Goal: Task Accomplishment & Management: Use online tool/utility

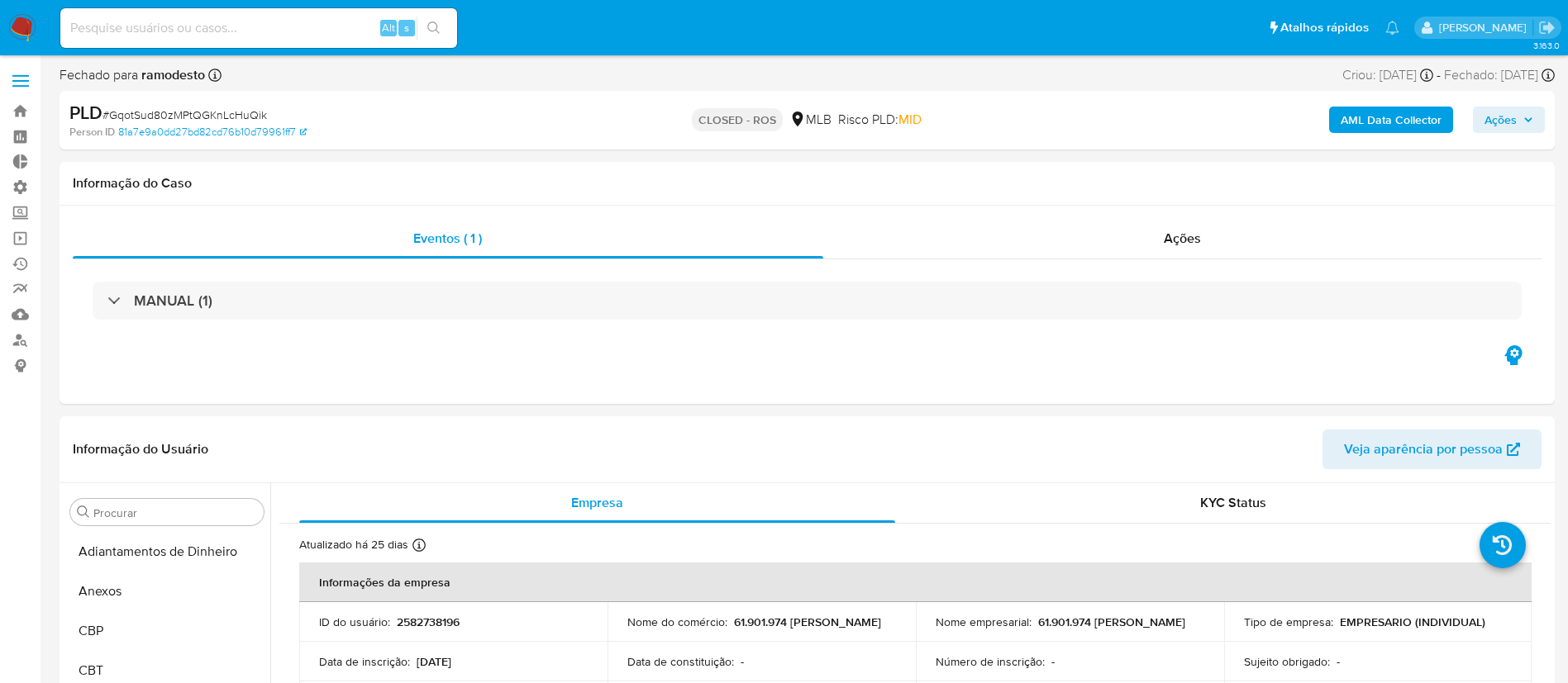
select select "10"
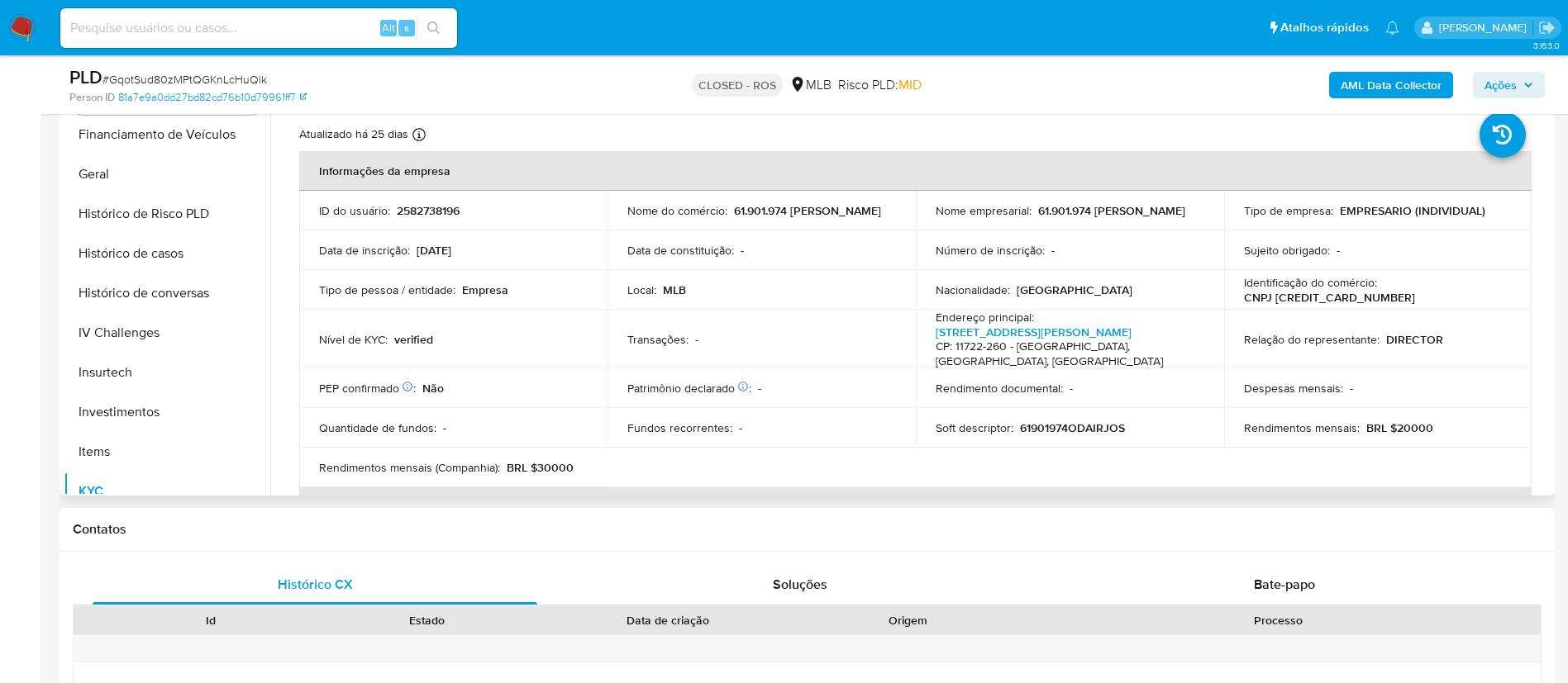
scroll to position [551, 0]
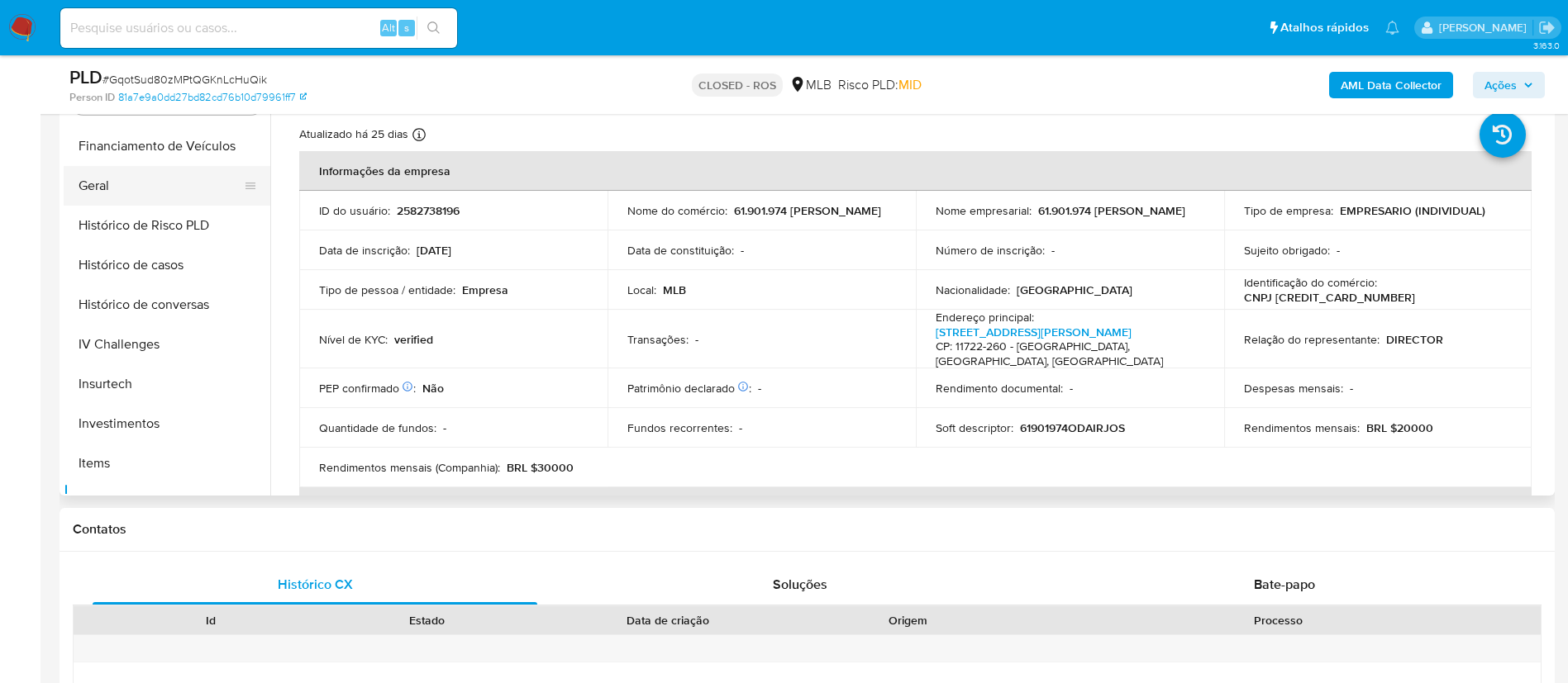
click at [127, 194] on button "Geral" at bounding box center [160, 186] width 193 height 40
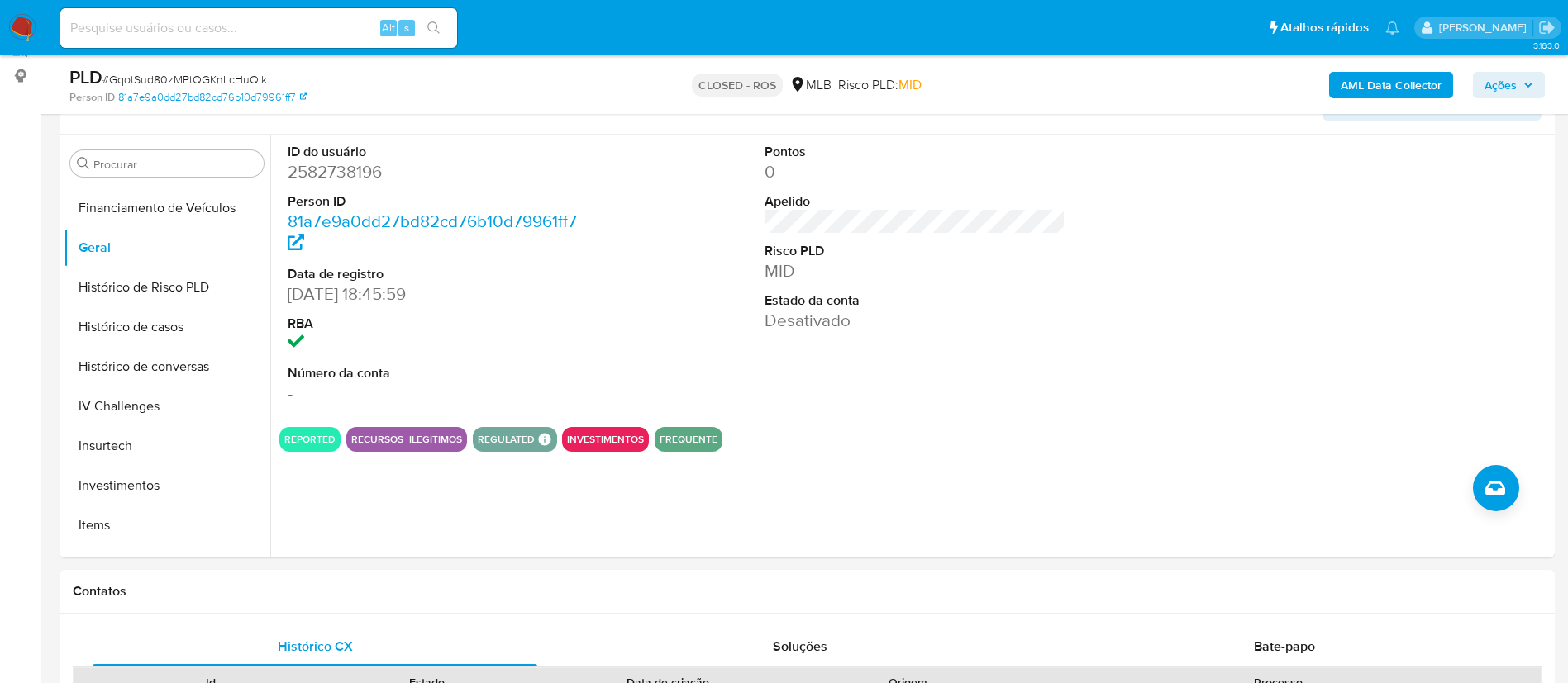
scroll to position [293, 0]
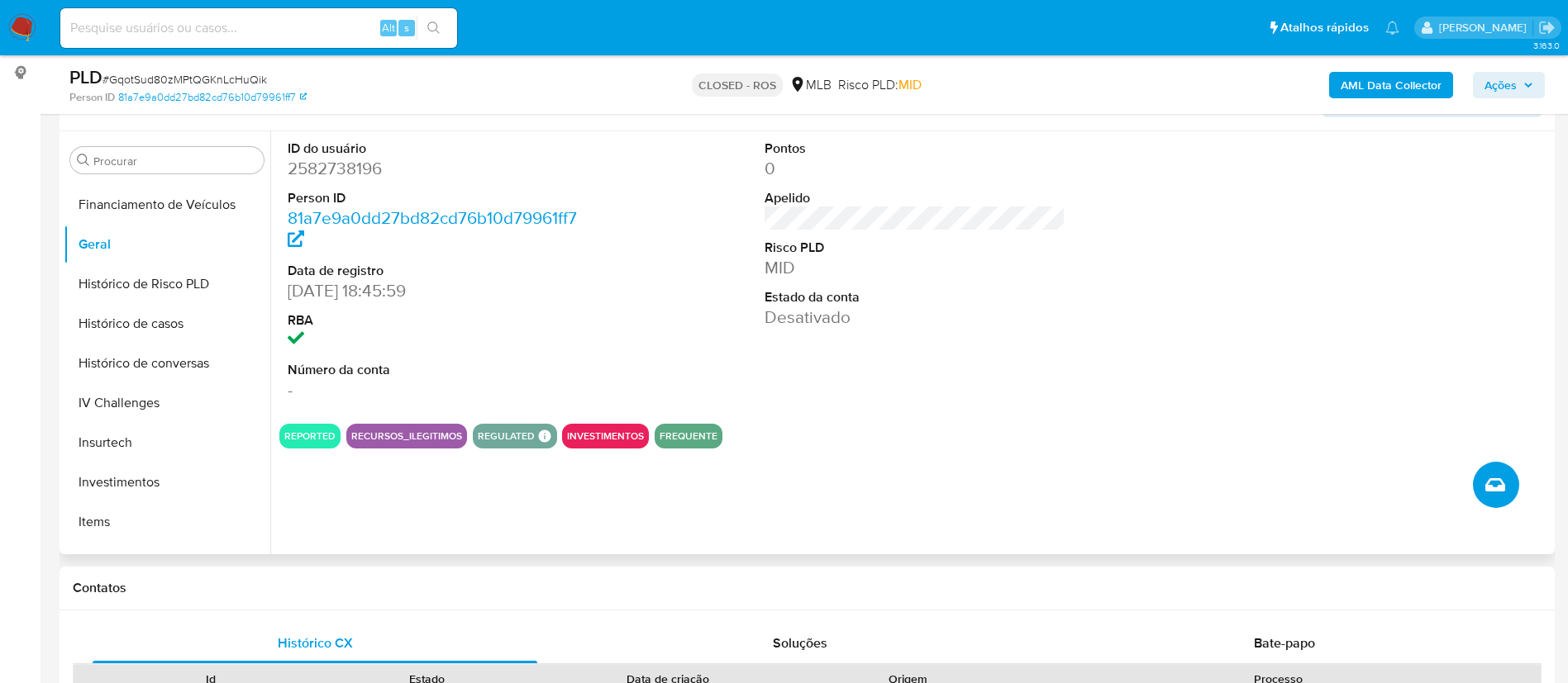
click at [1501, 469] on button "Criar caso manual" at bounding box center [1495, 484] width 46 height 46
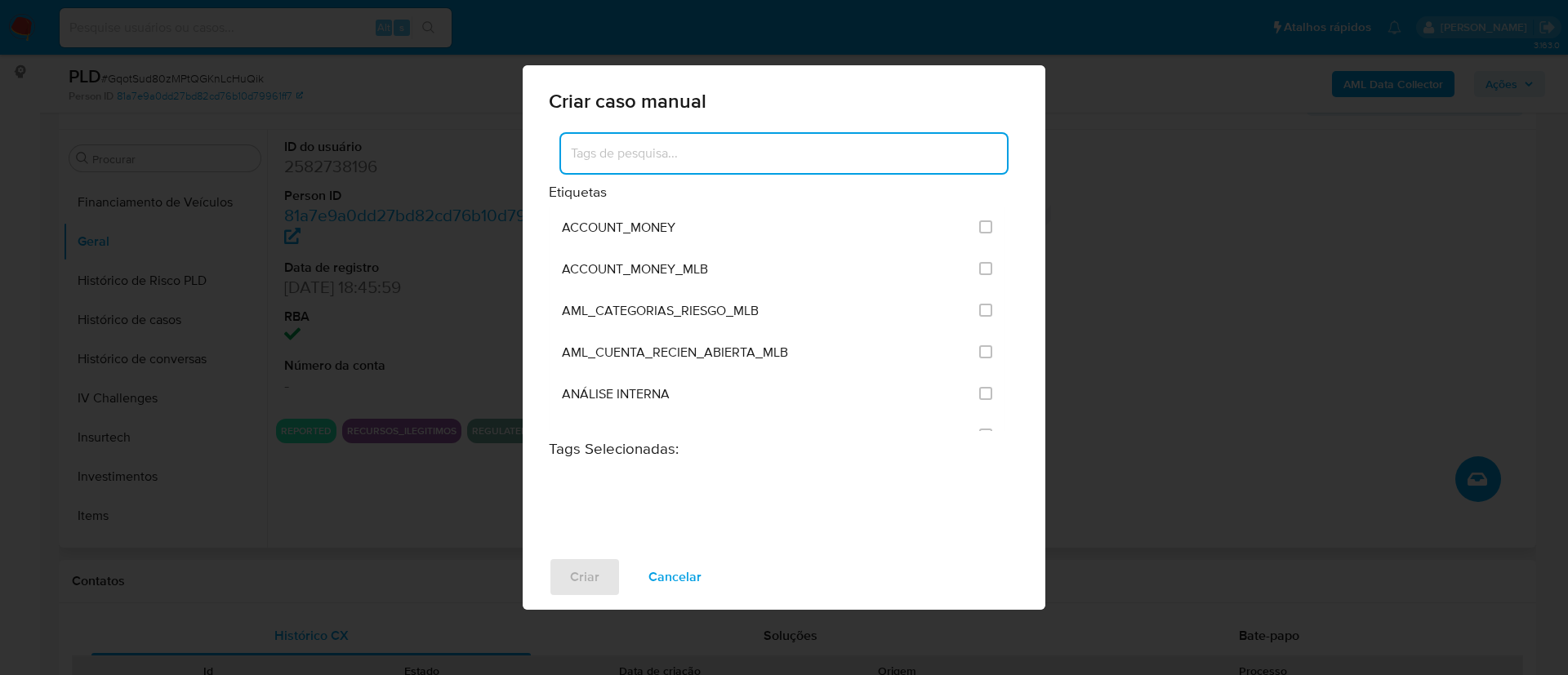
click at [726, 155] on input at bounding box center [784, 153] width 446 height 22
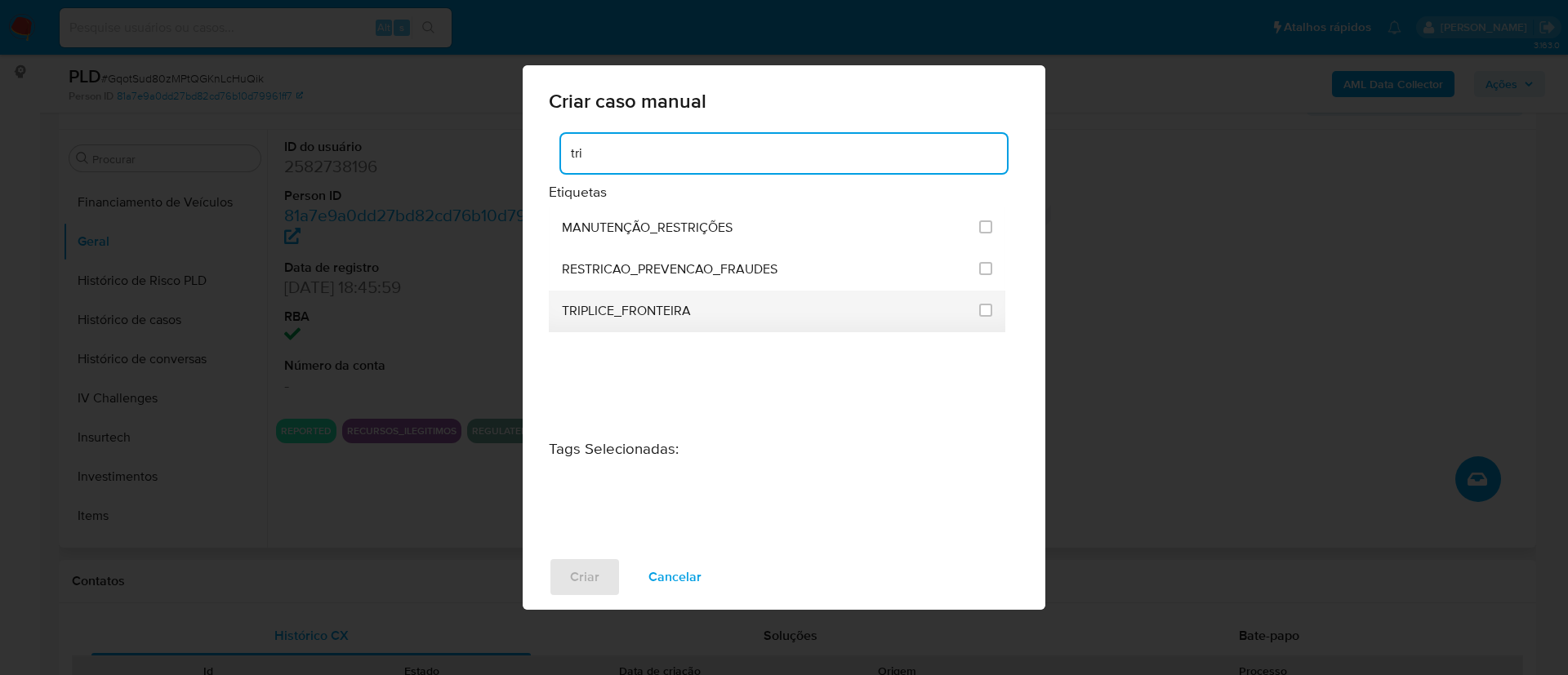
type input "tri"
drag, startPoint x: 712, startPoint y: 312, endPoint x: 553, endPoint y: 308, distance: 159.1
click at [553, 308] on li "TRIPLICE_FRONTEIRA" at bounding box center [777, 311] width 456 height 42
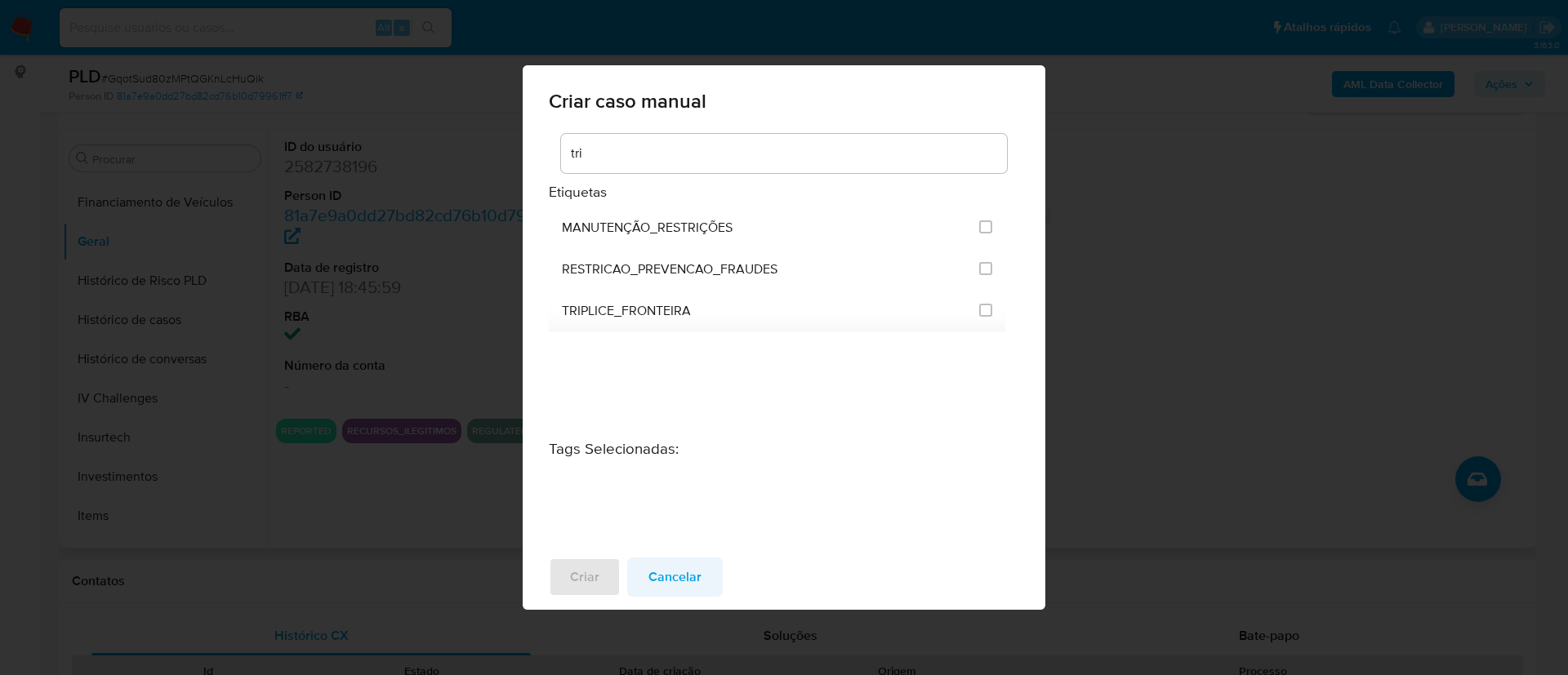
click at [694, 582] on span "Cancelar" at bounding box center [674, 577] width 53 height 36
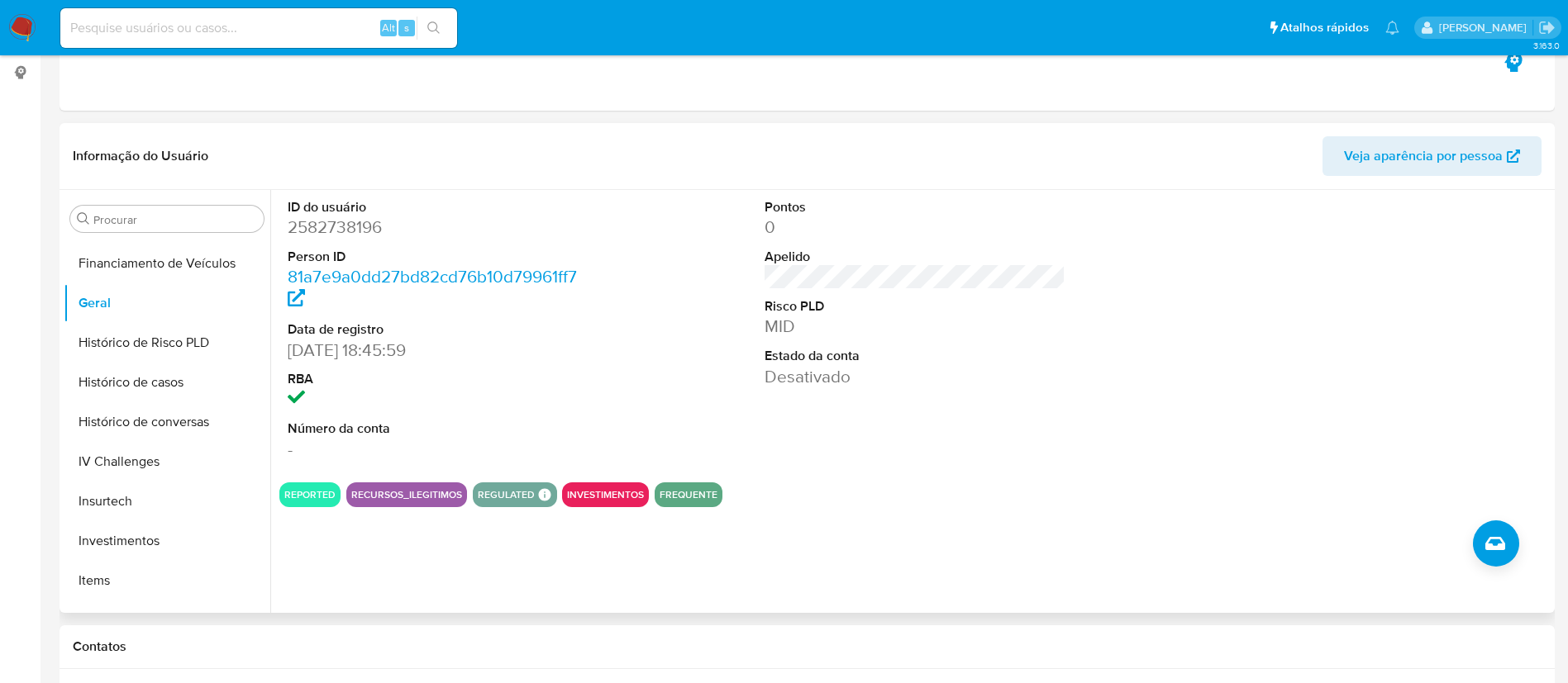
scroll to position [0, 0]
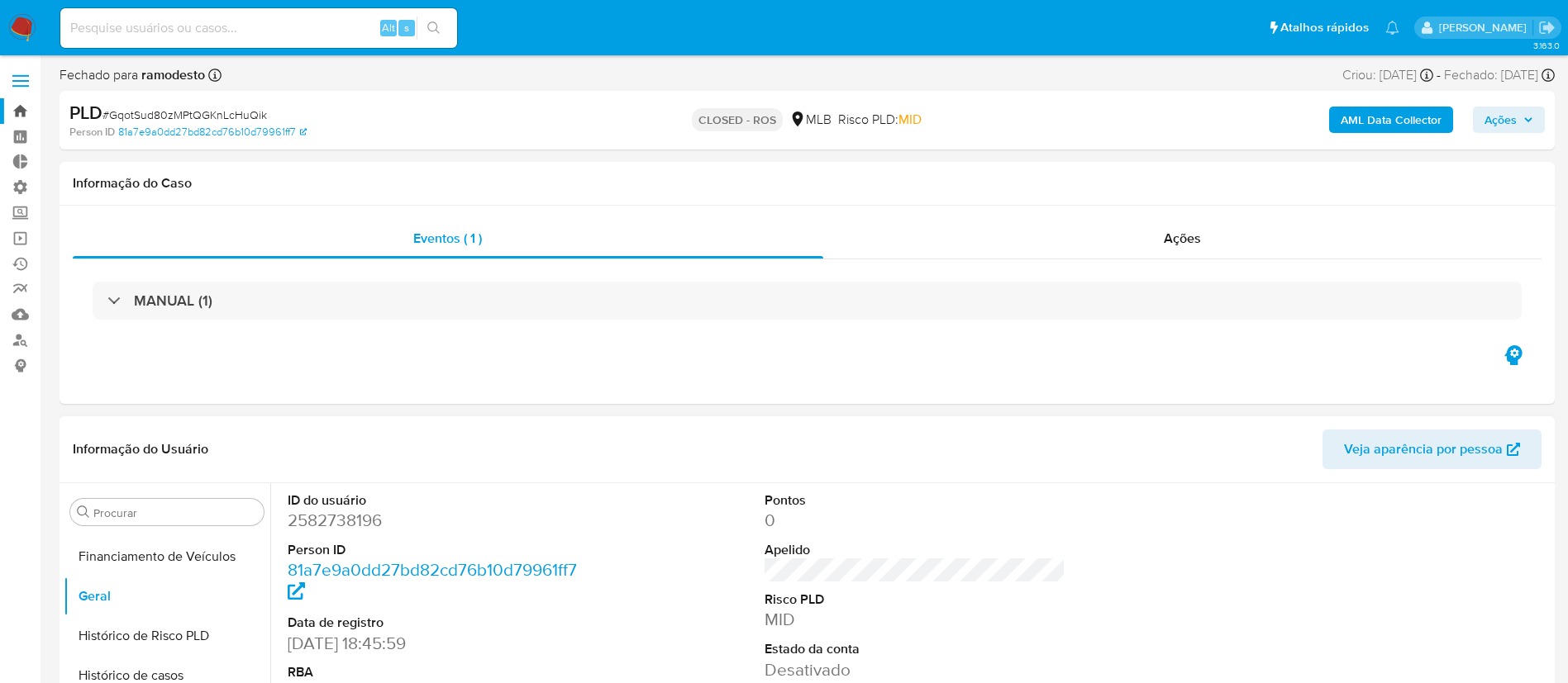
click at [16, 105] on link "Bandeja" at bounding box center [98, 111] width 197 height 26
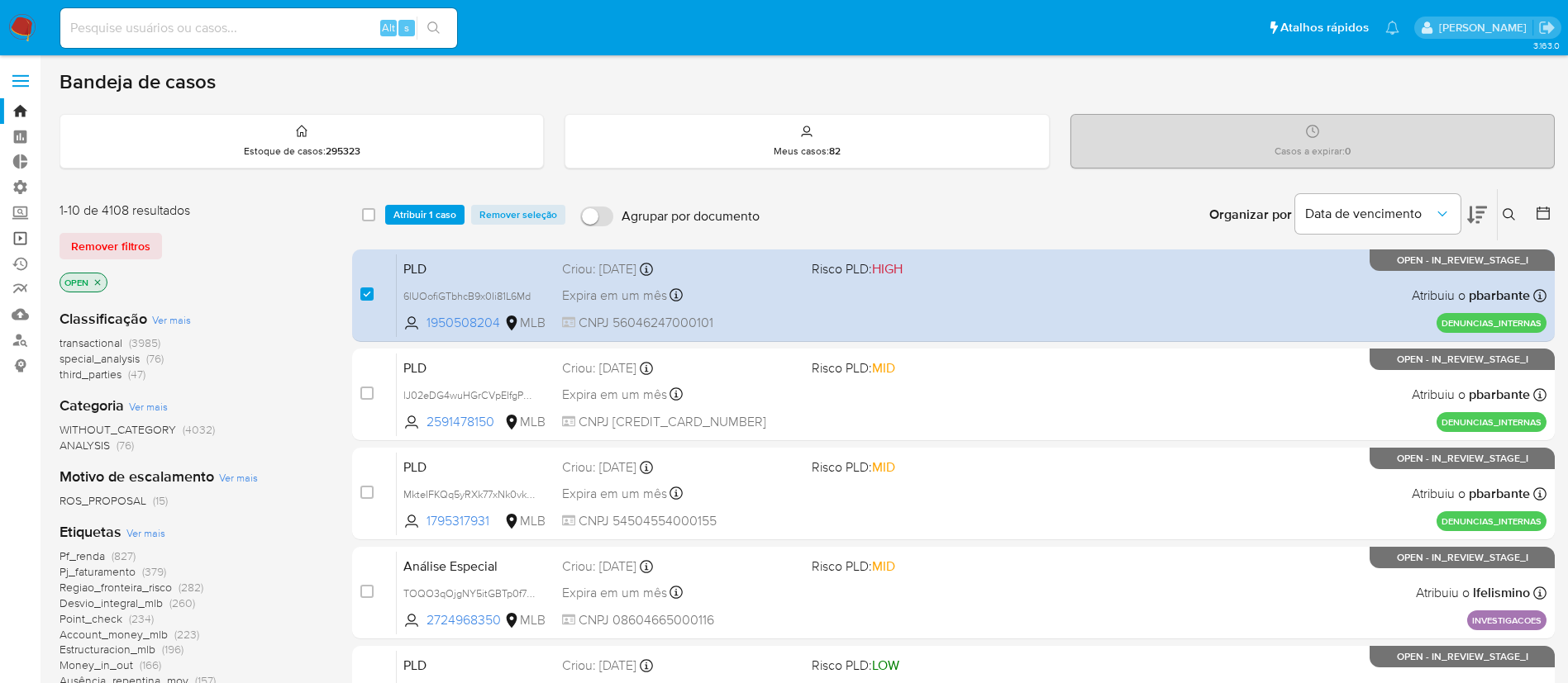
click at [26, 239] on link "Operações em massa" at bounding box center [98, 237] width 197 height 26
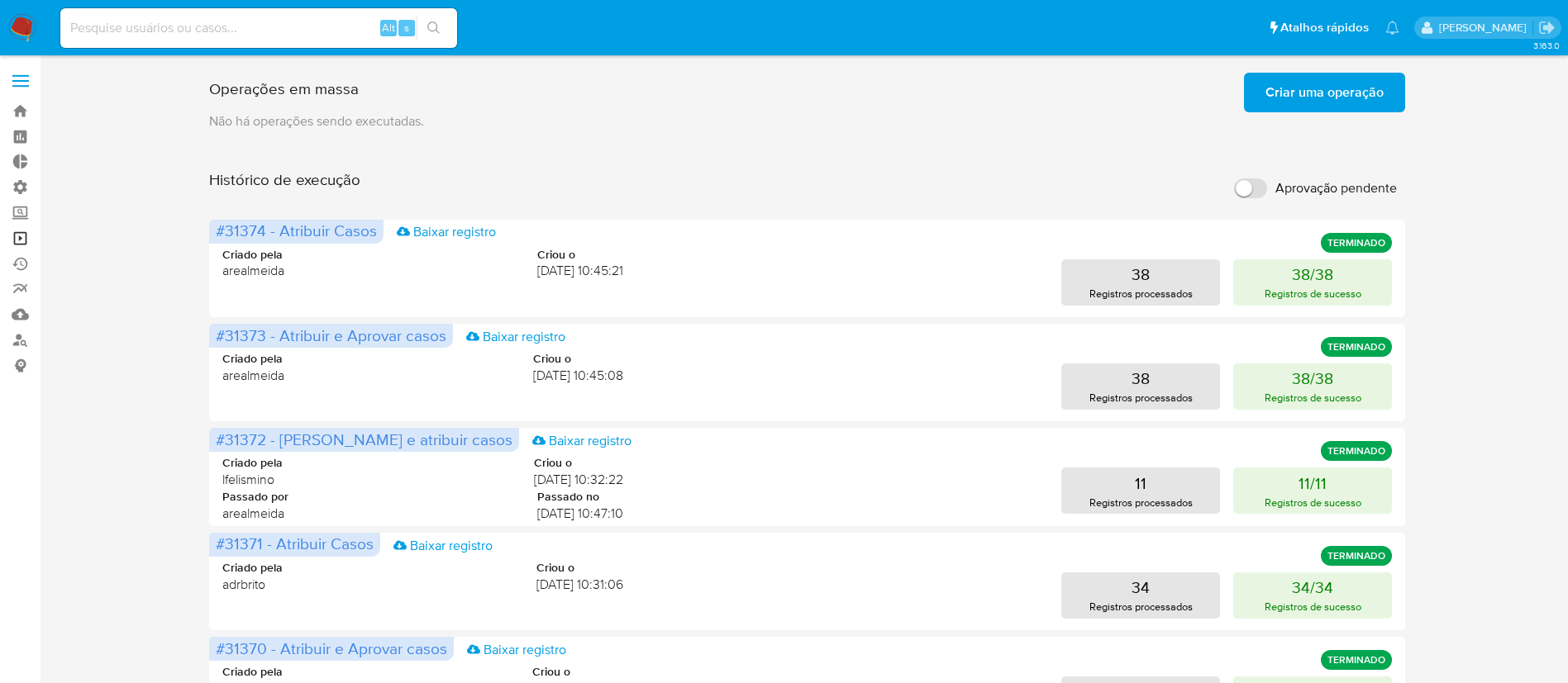
click at [18, 235] on link "Operações em massa" at bounding box center [98, 237] width 197 height 26
click at [1364, 91] on span "Criar uma operação" at bounding box center [1324, 93] width 118 height 36
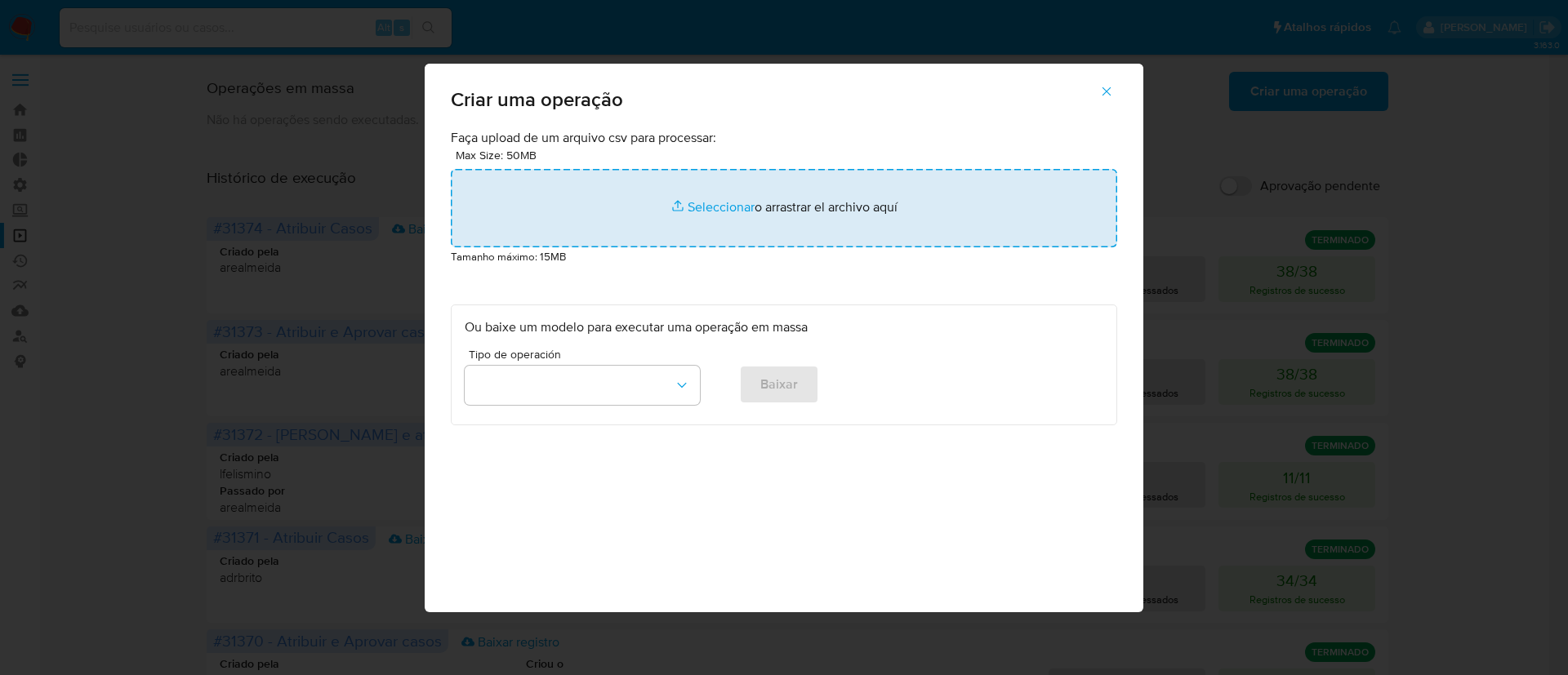
click at [712, 203] on input "file" at bounding box center [784, 208] width 667 height 79
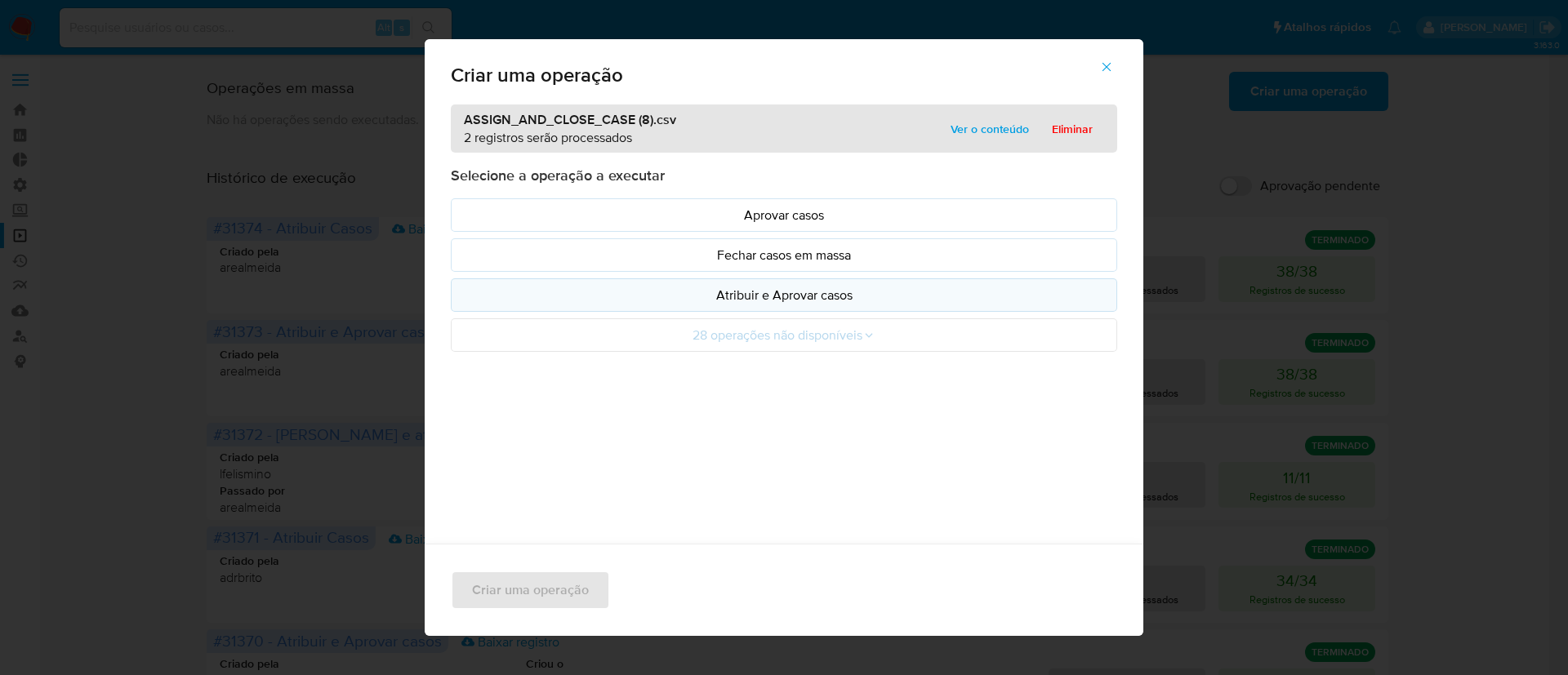
click at [714, 294] on p "Atribuir e Aprovar casos" at bounding box center [784, 295] width 639 height 19
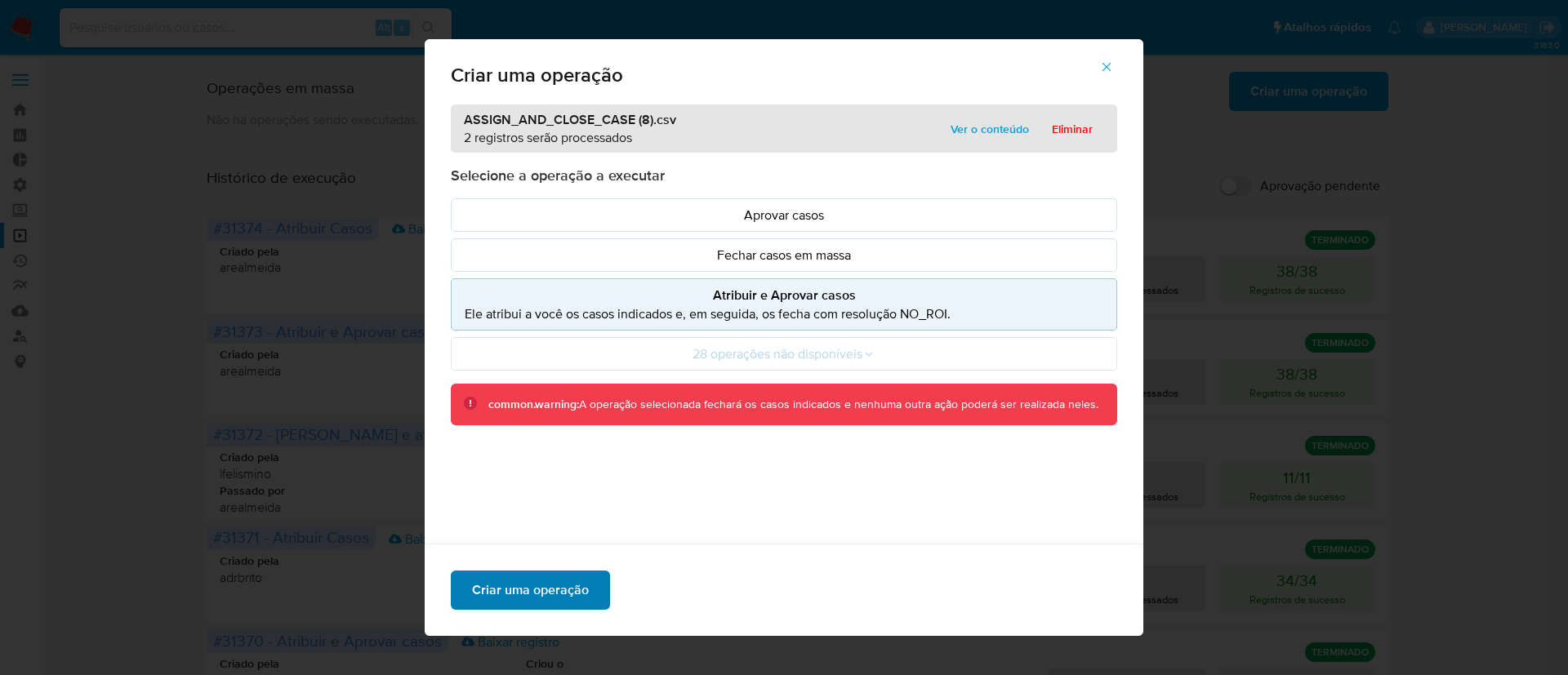
click at [480, 604] on span "Criar uma operação" at bounding box center [530, 590] width 117 height 36
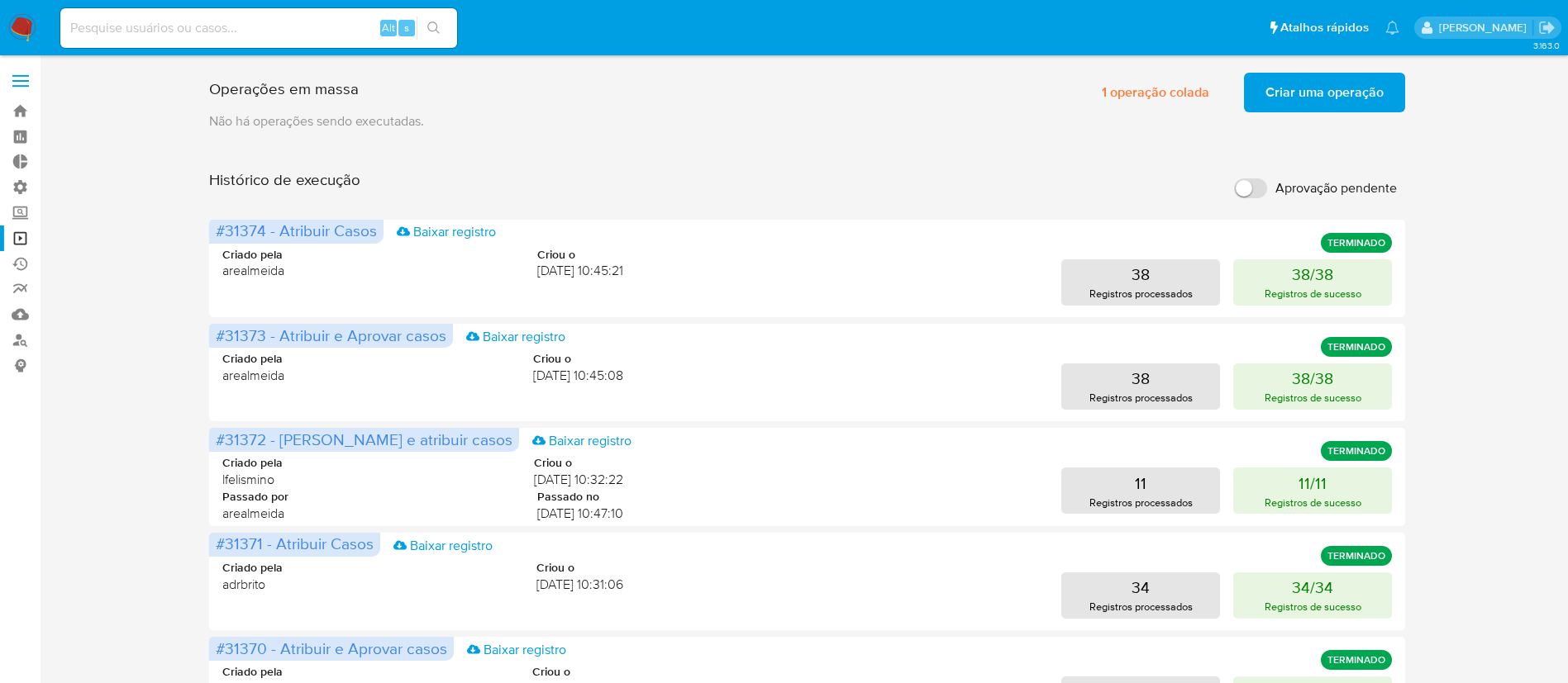
click at [1363, 85] on span "Criar uma operação" at bounding box center [1324, 93] width 118 height 36
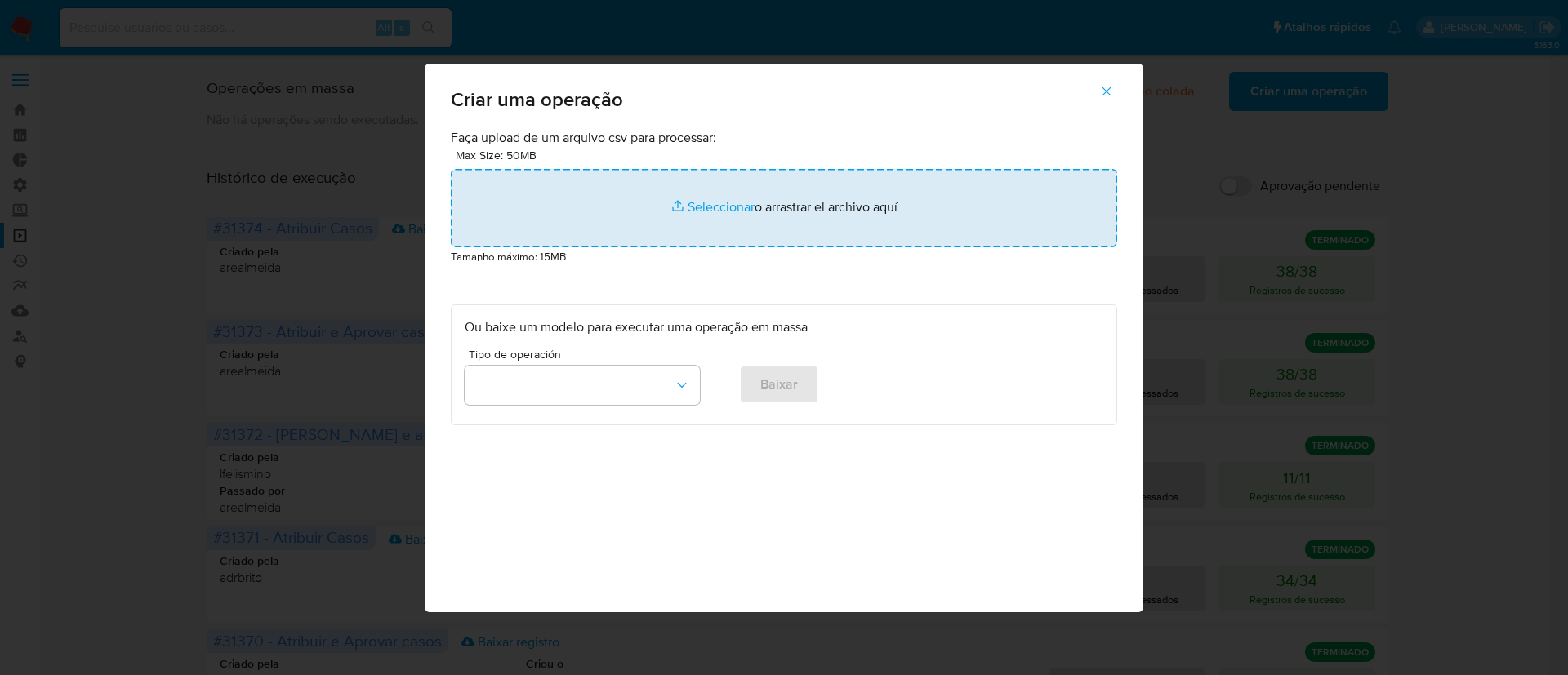
click at [695, 209] on input "file" at bounding box center [784, 208] width 667 height 79
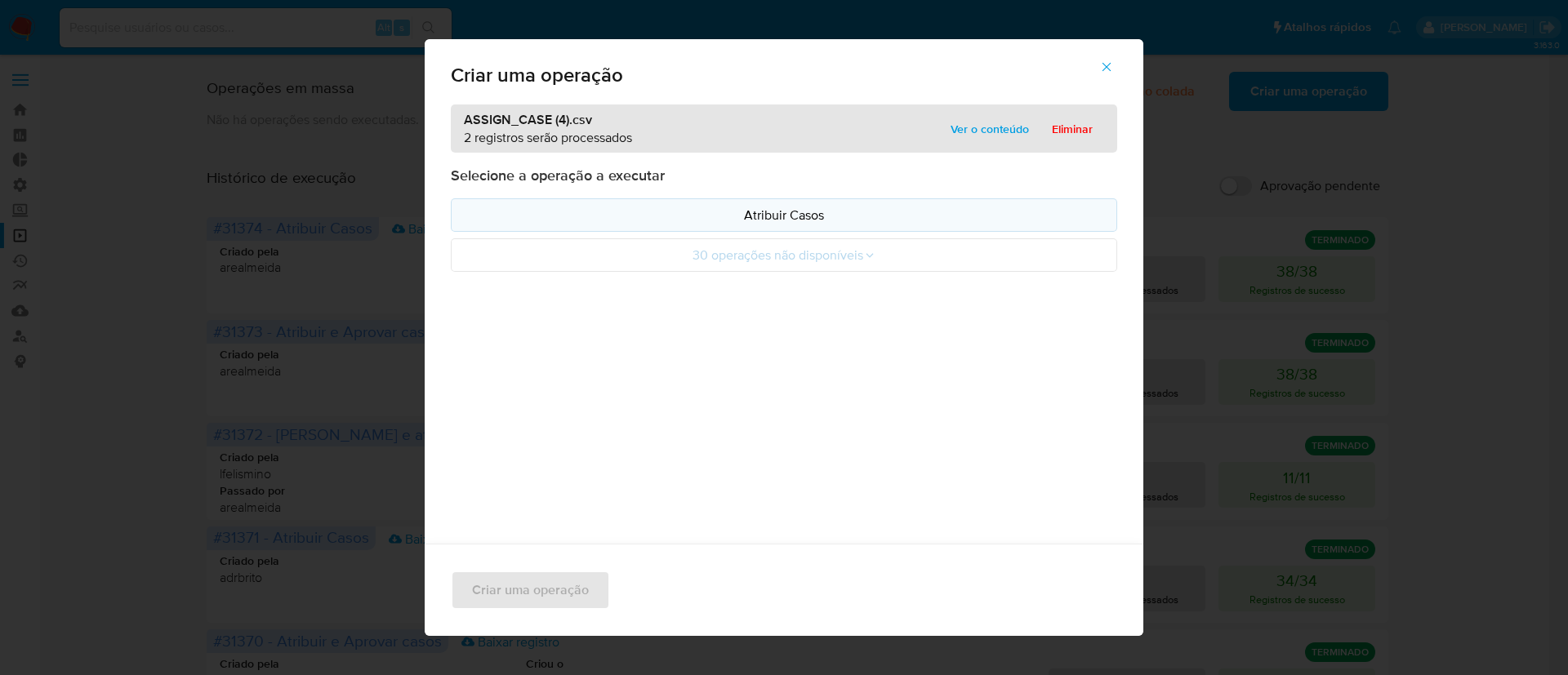
click at [786, 206] on p "Atribuir Casos" at bounding box center [784, 215] width 639 height 19
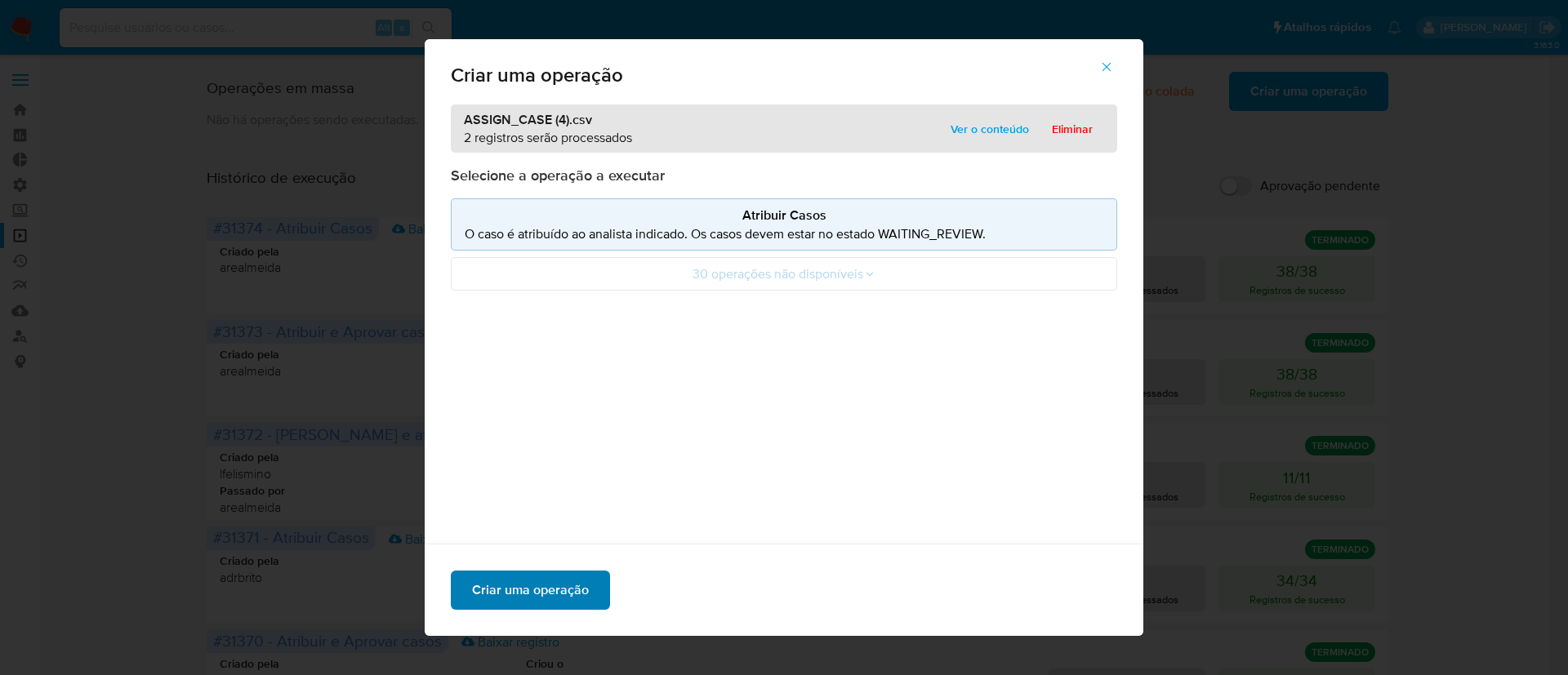
click at [506, 607] on span "Criar uma operação" at bounding box center [530, 590] width 117 height 36
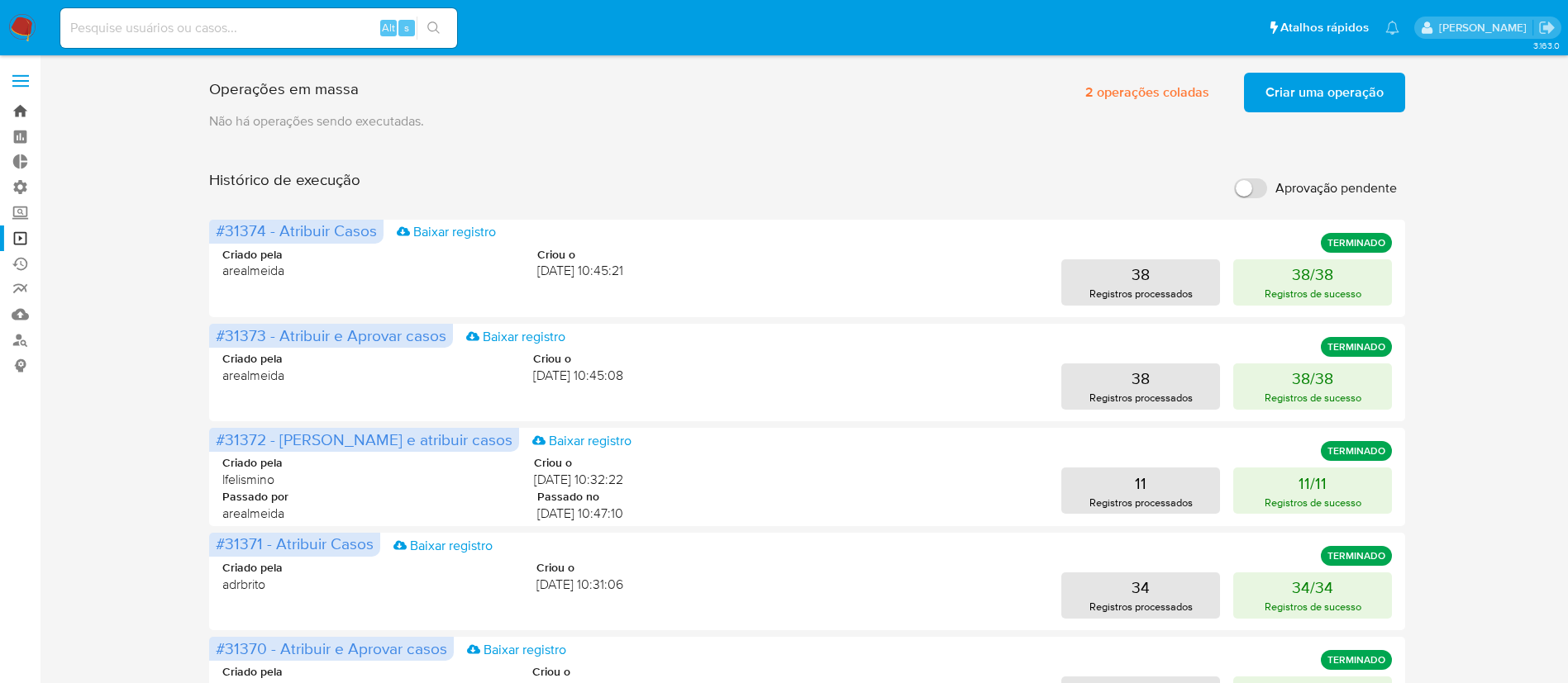
click at [18, 111] on link "Bandeja" at bounding box center [98, 111] width 197 height 26
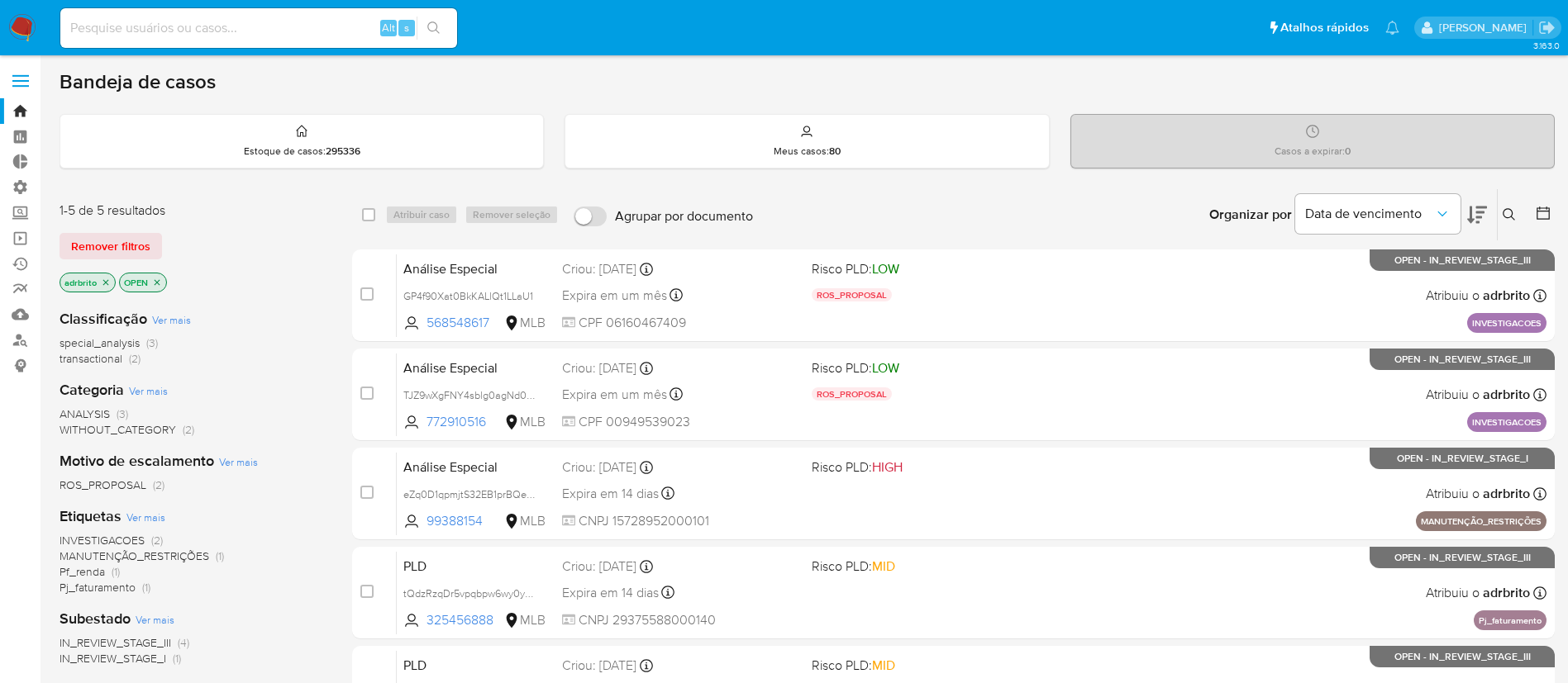
click at [108, 284] on icon "close-filter" at bounding box center [106, 282] width 6 height 6
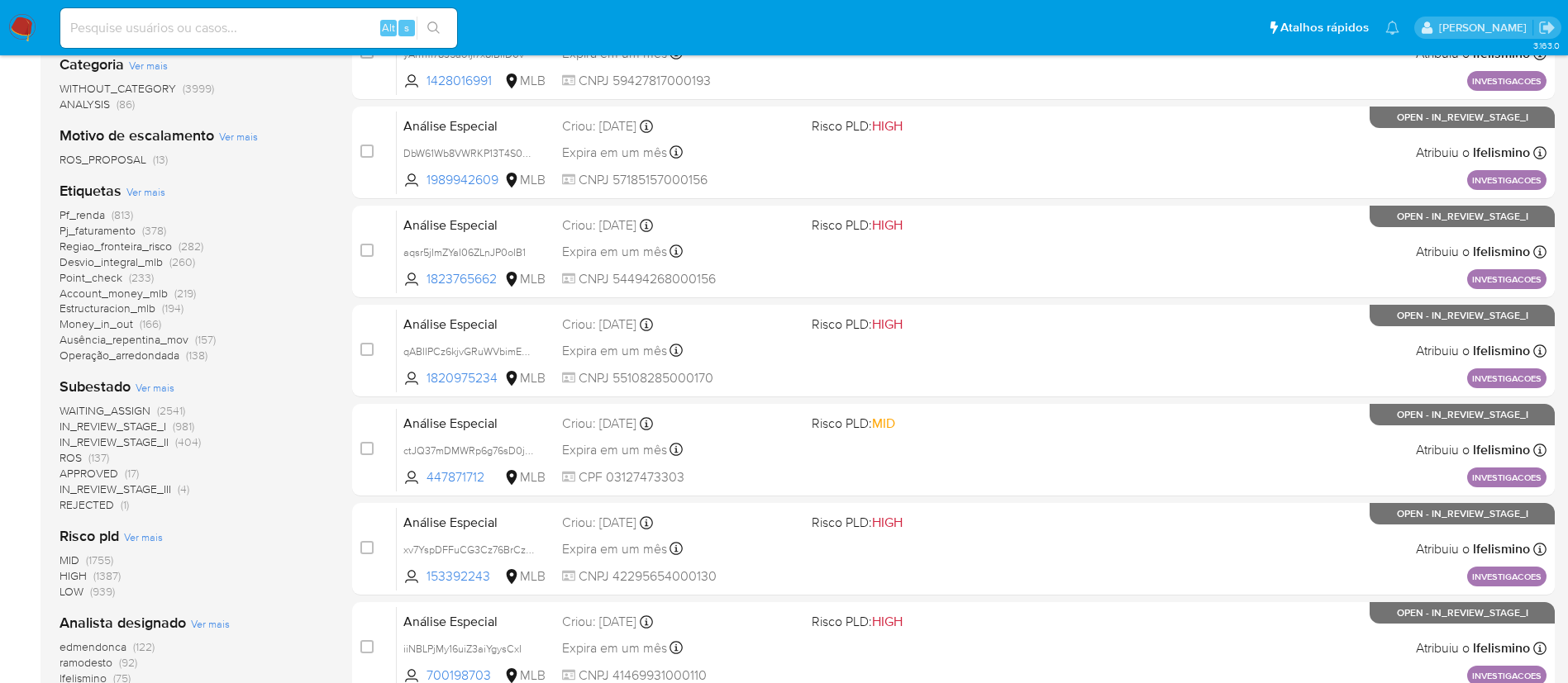
scroll to position [342, 0]
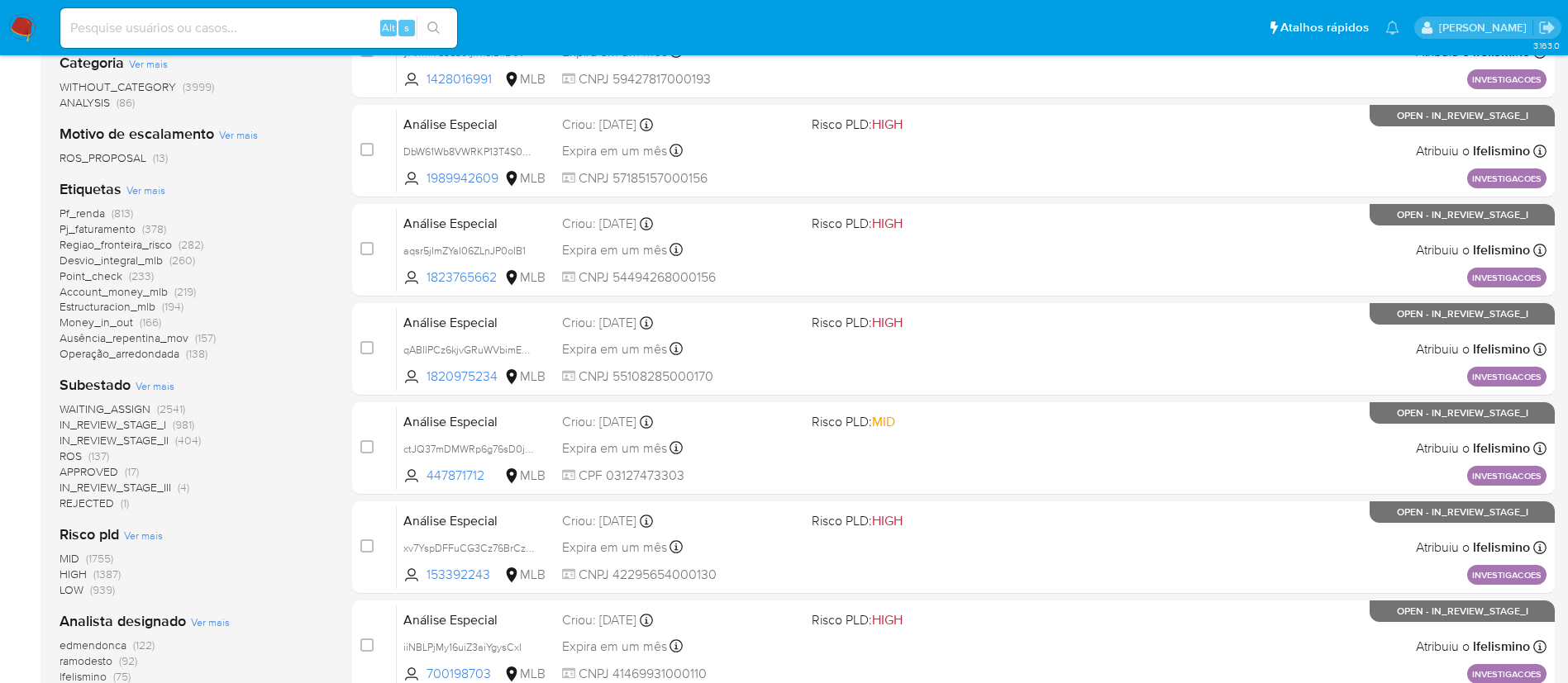
click at [120, 411] on span "WAITING_ASSIGN" at bounding box center [105, 409] width 91 height 16
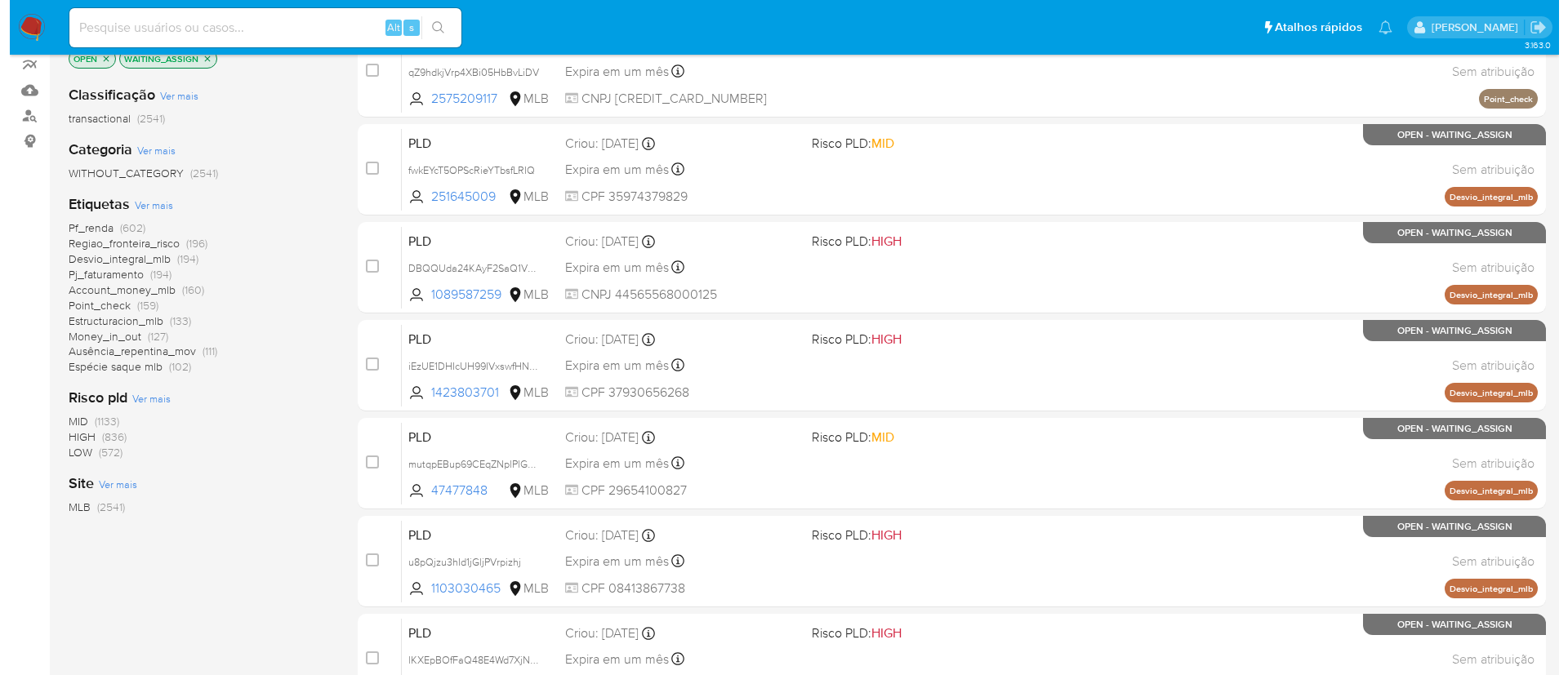
scroll to position [223, 0]
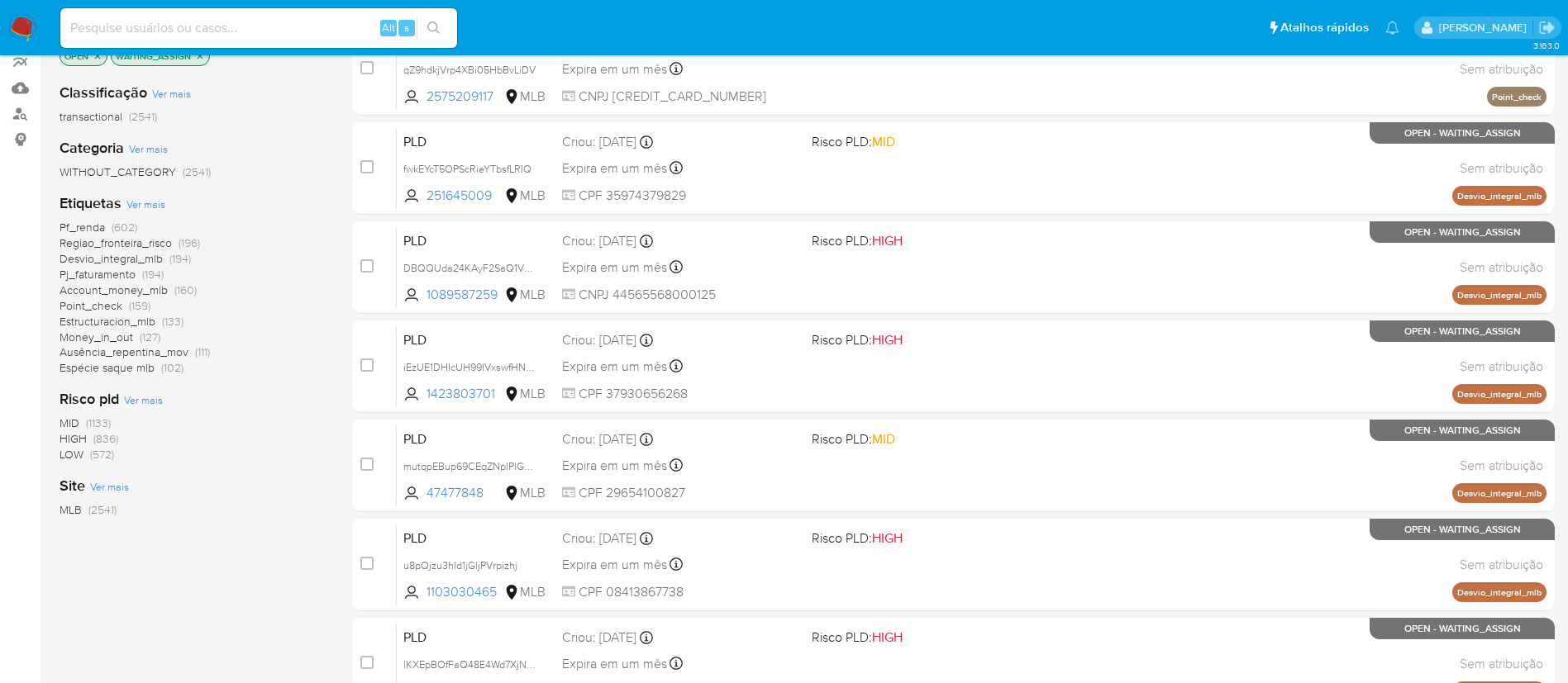
click at [148, 206] on span "Ver mais" at bounding box center [146, 204] width 39 height 15
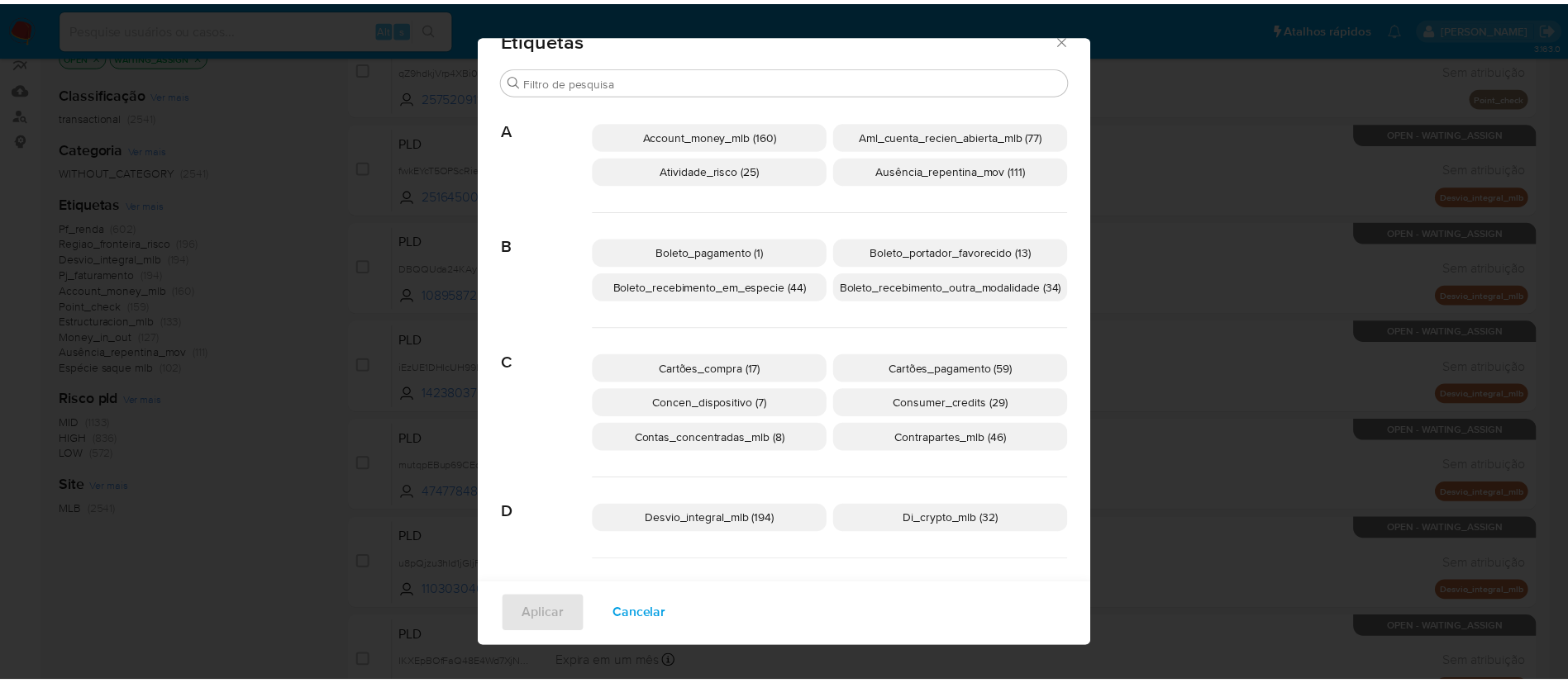
scroll to position [0, 0]
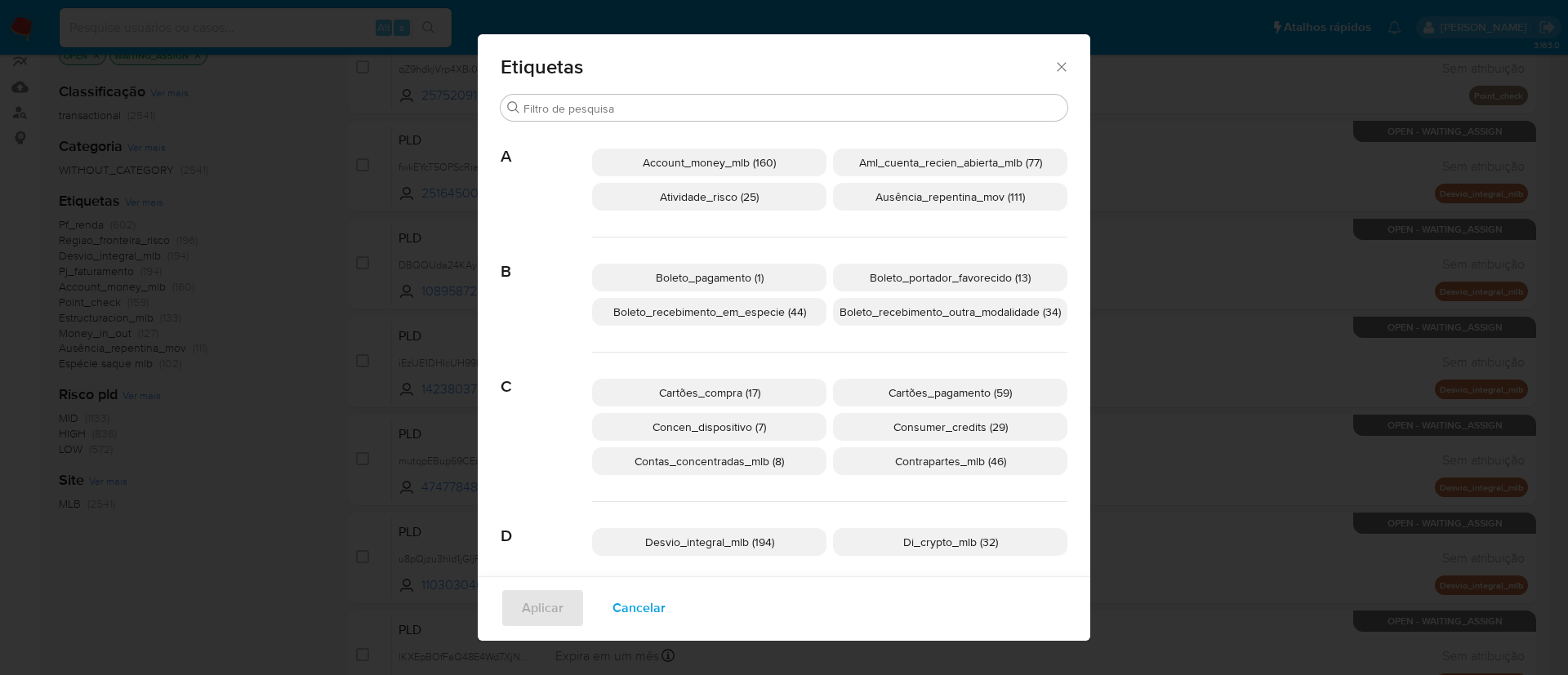
click at [1053, 63] on icon "Fechar" at bounding box center [1060, 66] width 16 height 16
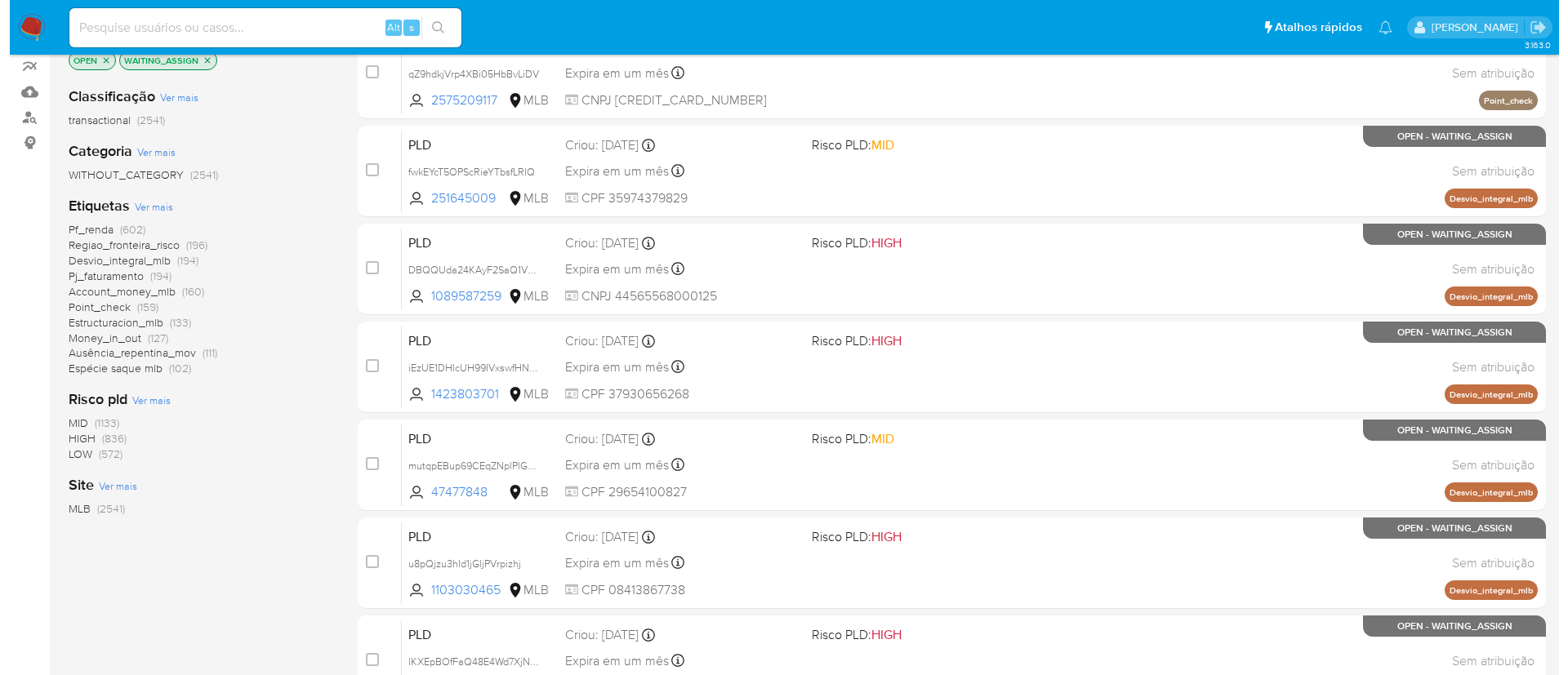
scroll to position [217, 0]
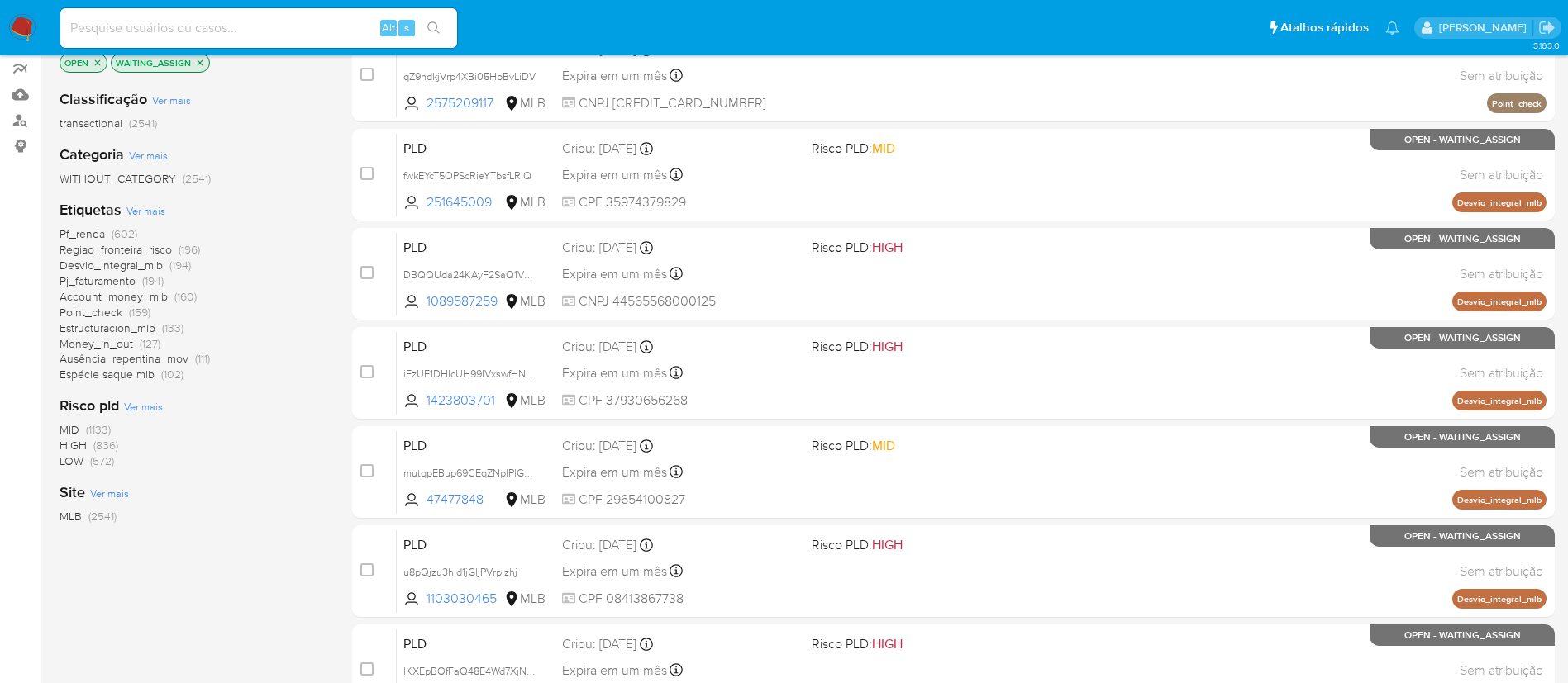
click at [152, 205] on span "Ver mais" at bounding box center [146, 211] width 39 height 15
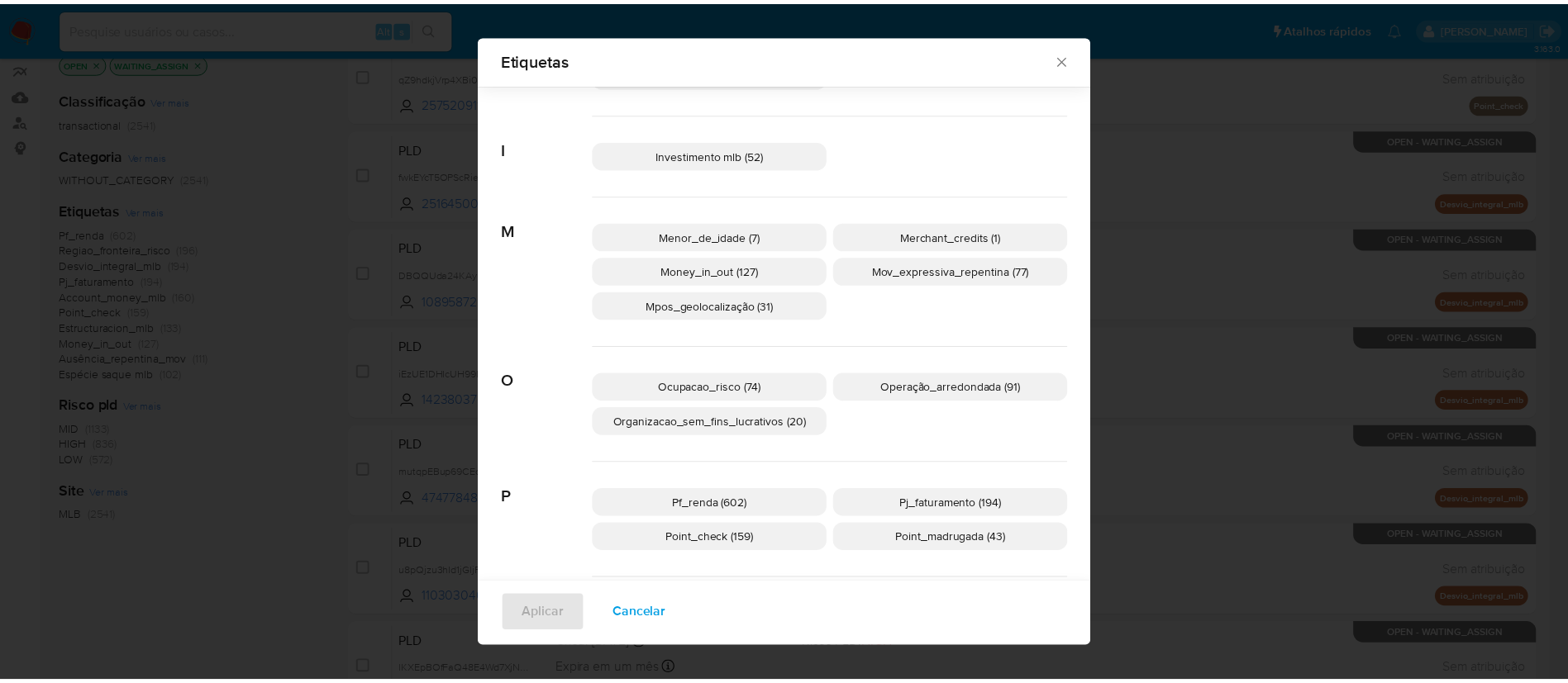
scroll to position [708, 0]
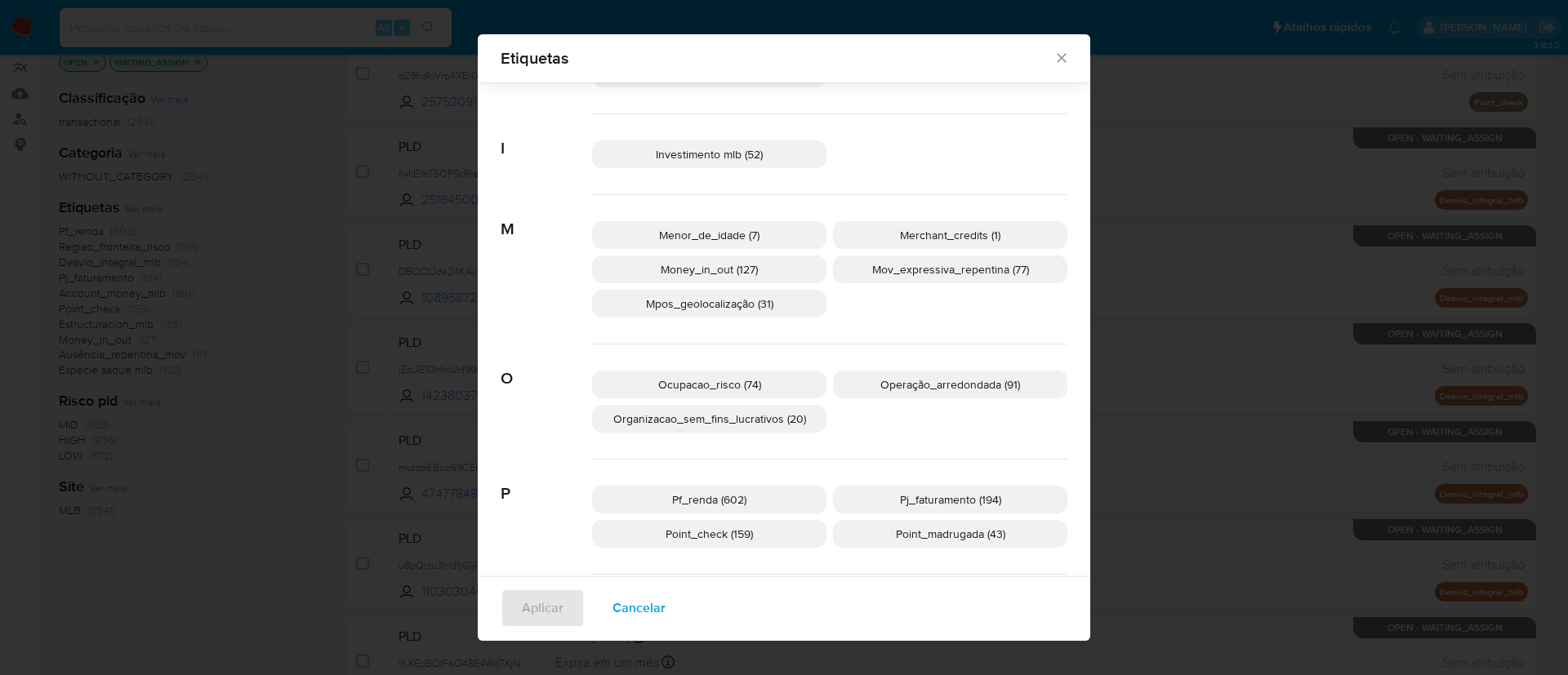
click at [1056, 61] on icon "Fechar" at bounding box center [1060, 57] width 16 height 16
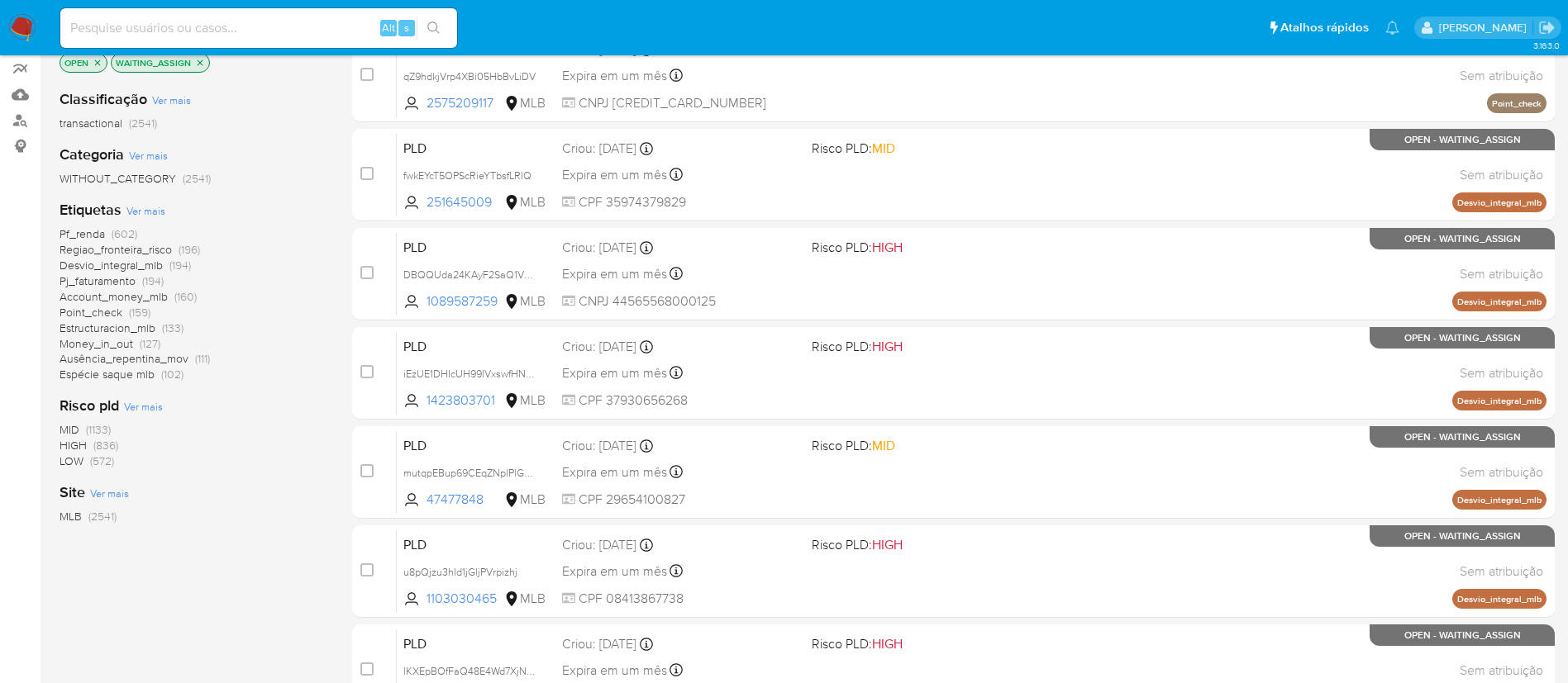
click at [199, 61] on icon "close-filter" at bounding box center [200, 62] width 9 height 9
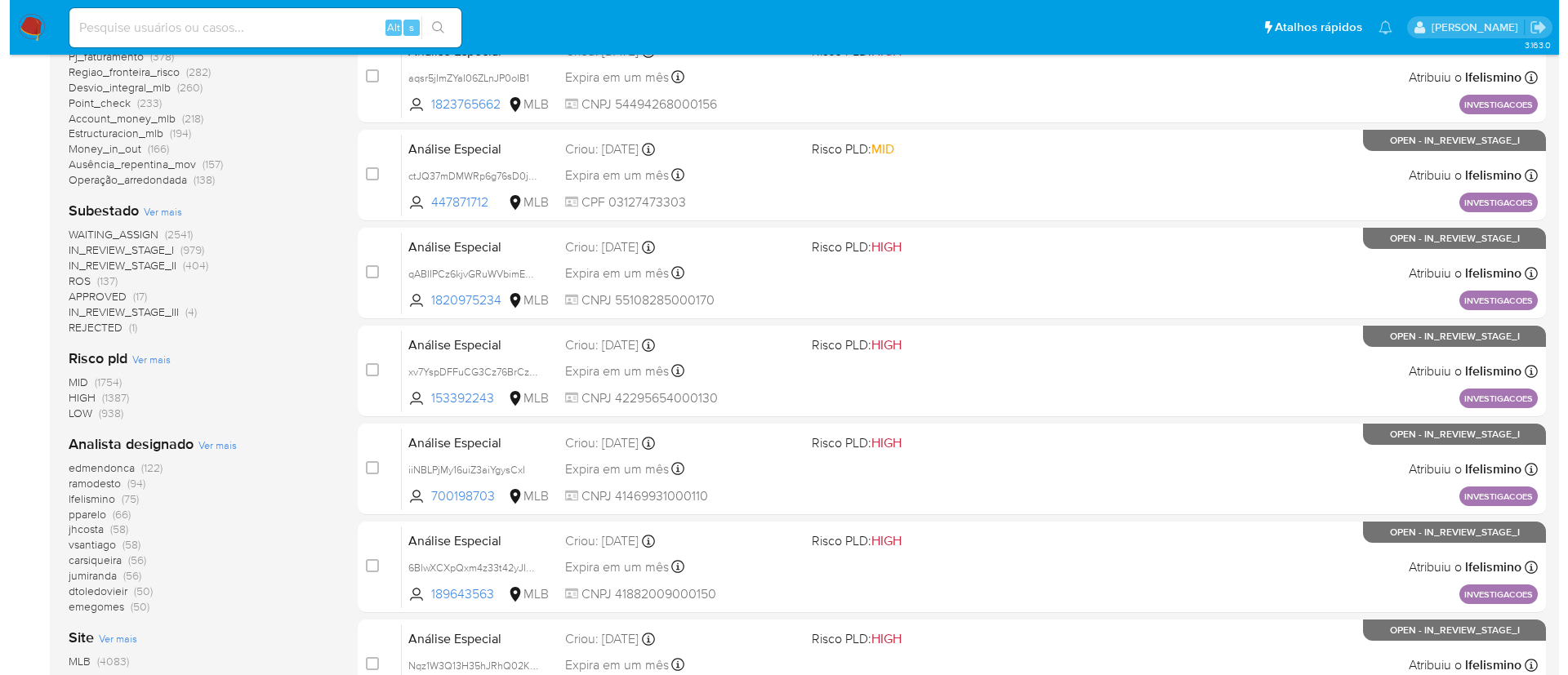
scroll to position [551, 0]
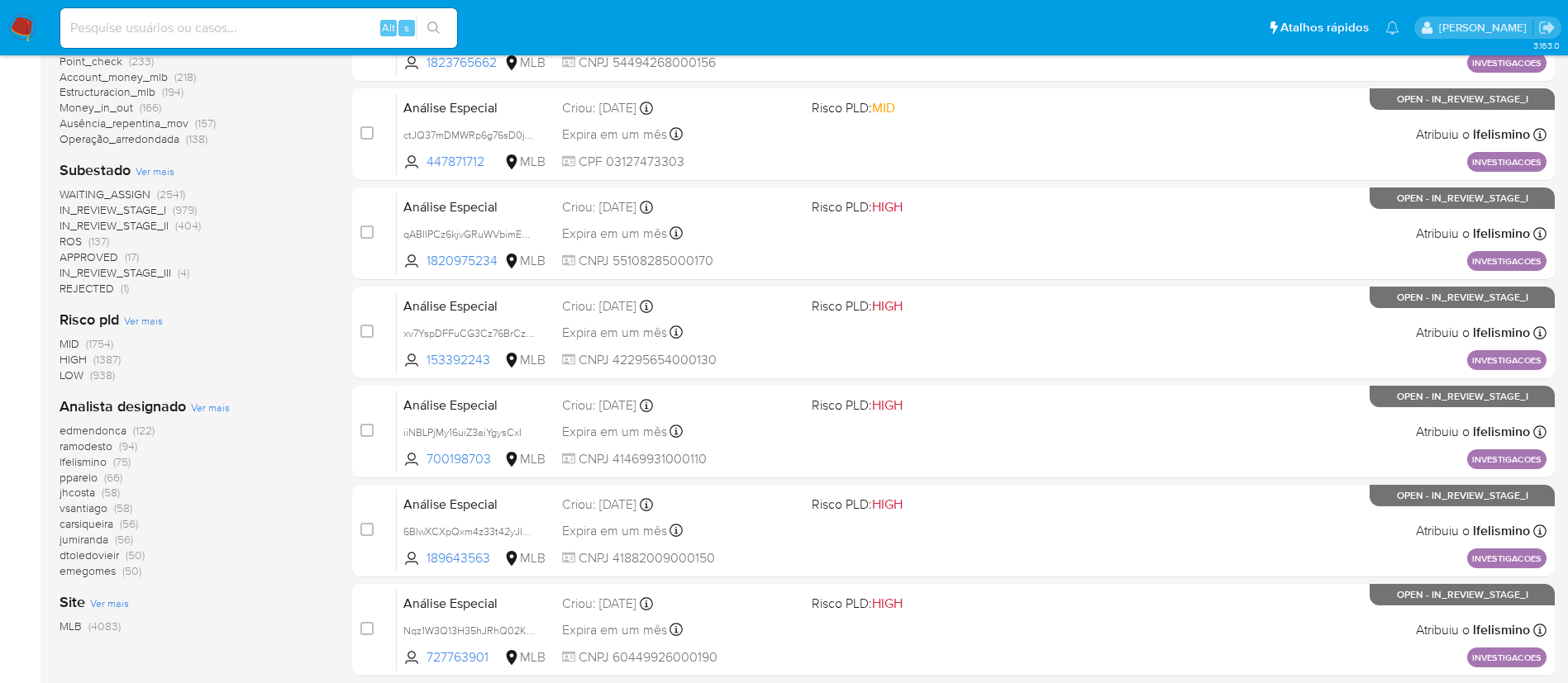
click at [225, 410] on span "Ver mais" at bounding box center [210, 408] width 39 height 15
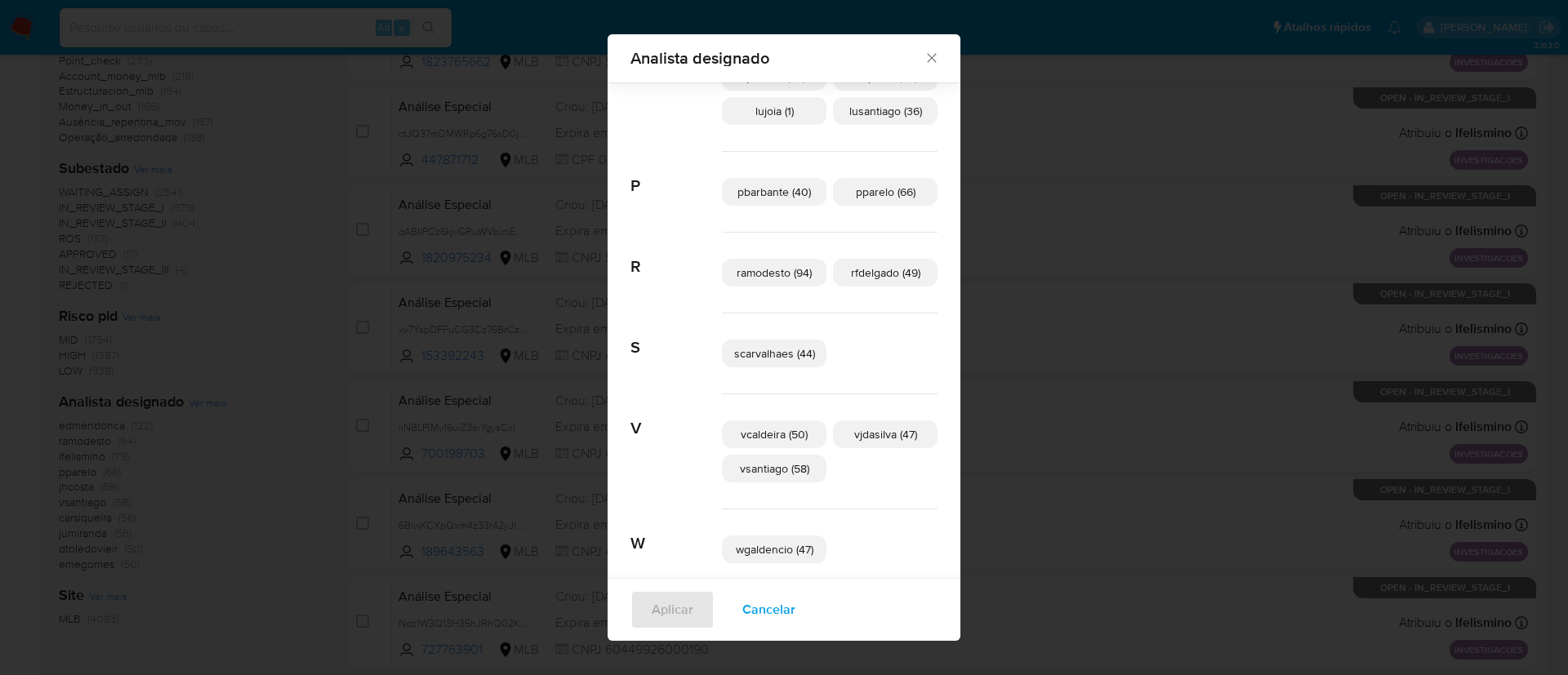
scroll to position [812, 0]
drag, startPoint x: 840, startPoint y: 435, endPoint x: 885, endPoint y: 441, distance: 45.4
click at [885, 441] on p "vjdasilva (47)" at bounding box center [885, 433] width 105 height 28
copy span "vjdasilva"
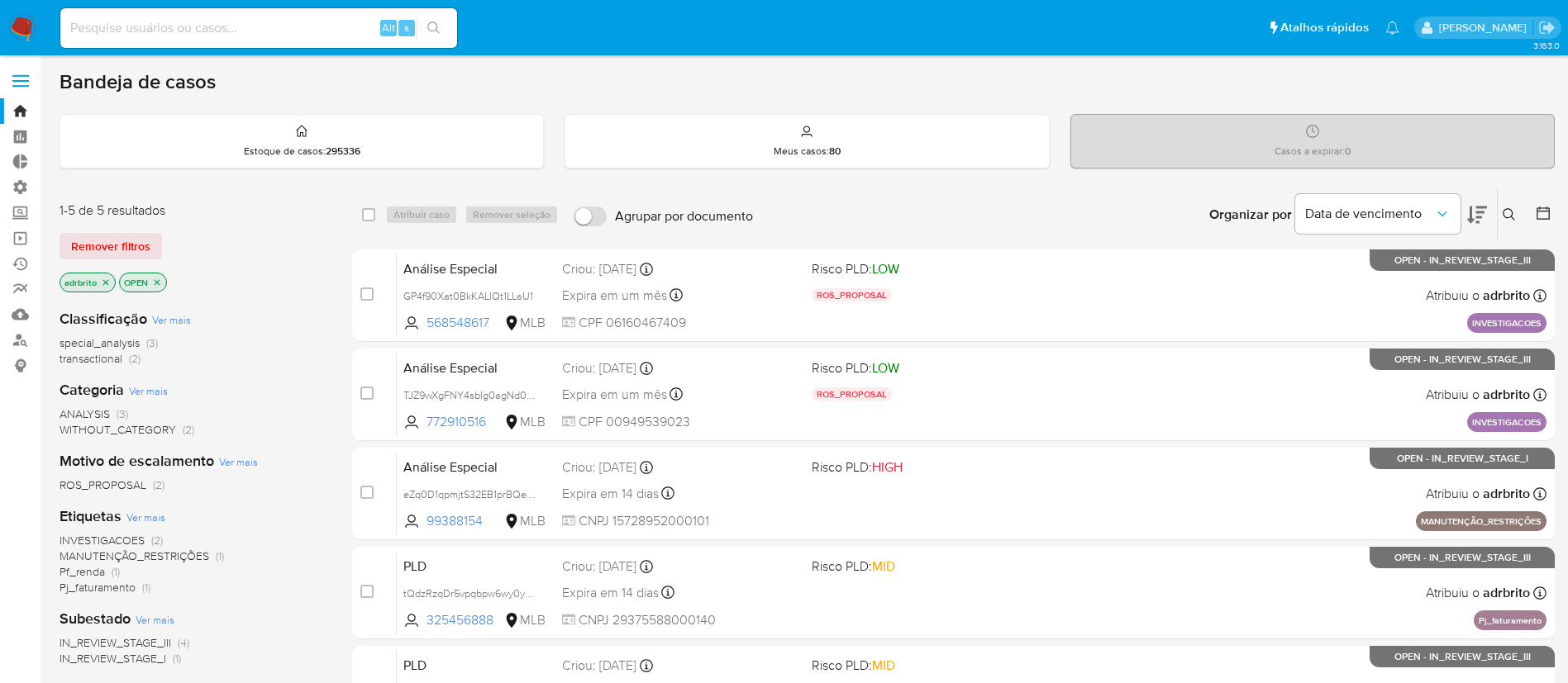
click at [108, 281] on icon "close-filter" at bounding box center [106, 282] width 9 height 9
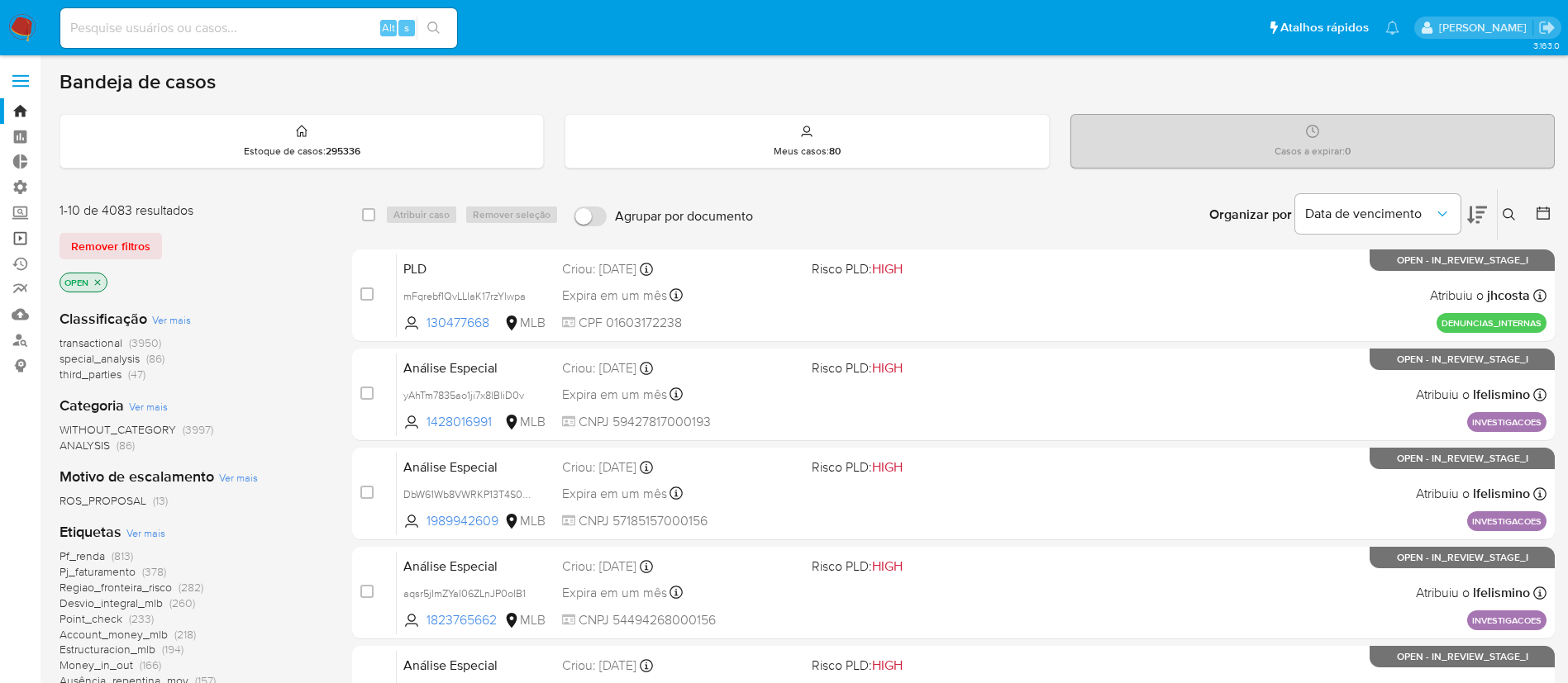
click at [18, 236] on link "Operações em massa" at bounding box center [98, 237] width 197 height 26
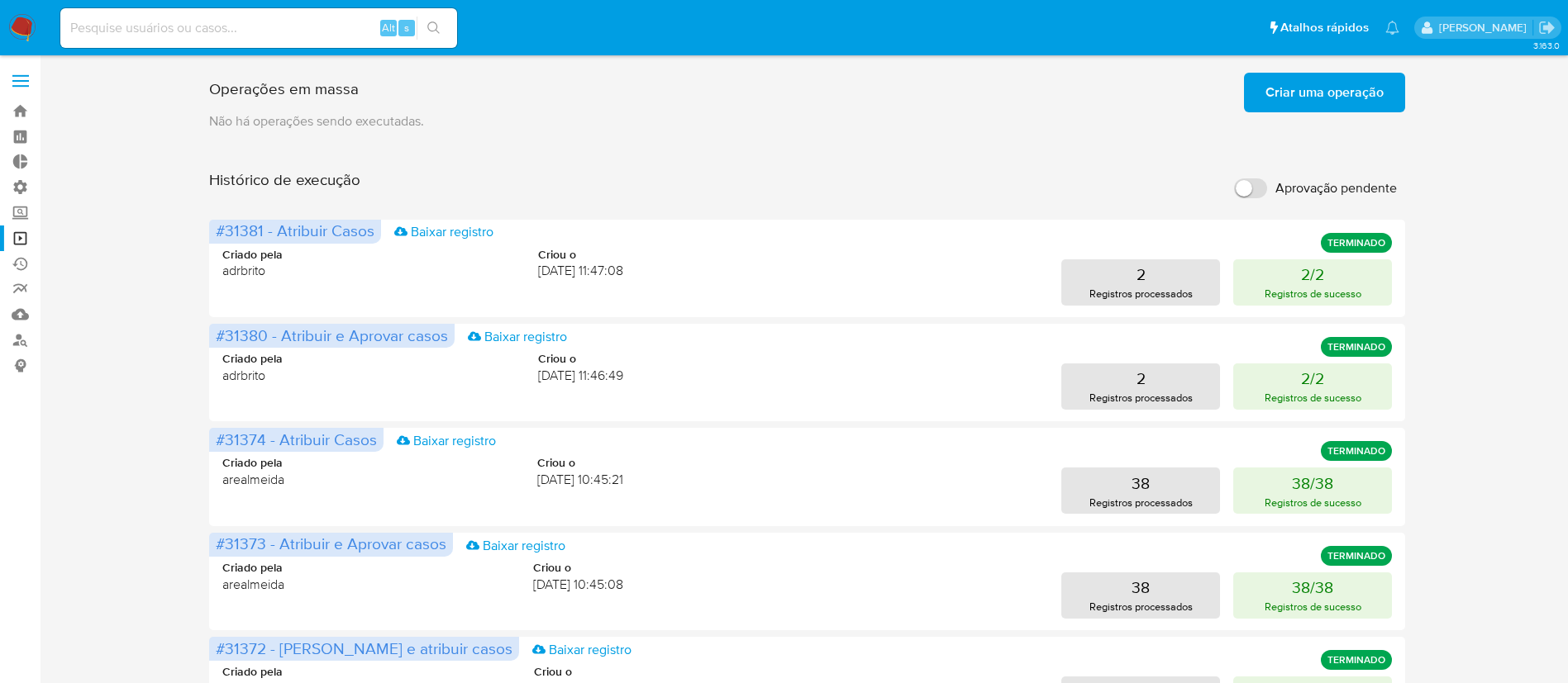
click at [1333, 89] on span "Criar uma operação" at bounding box center [1324, 93] width 118 height 36
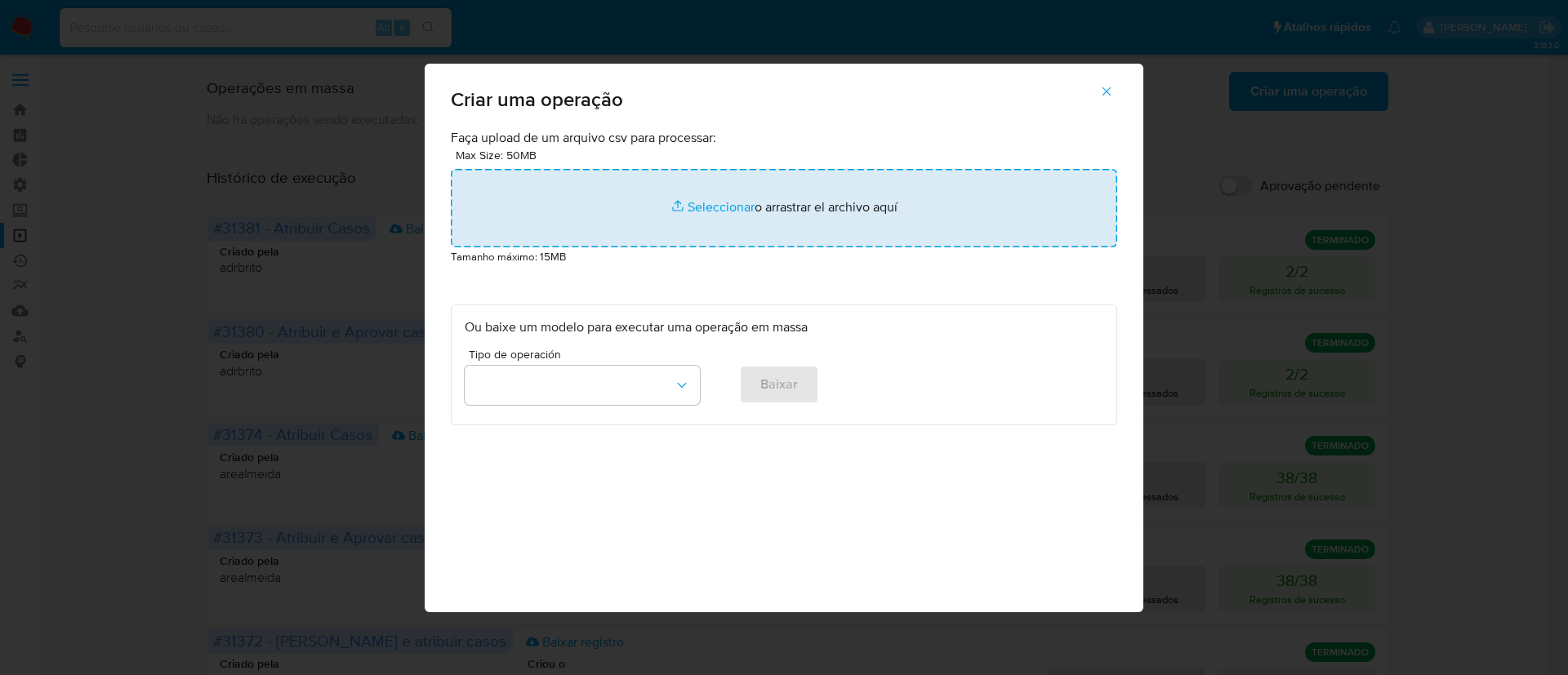
click at [709, 208] on input "file" at bounding box center [784, 208] width 667 height 79
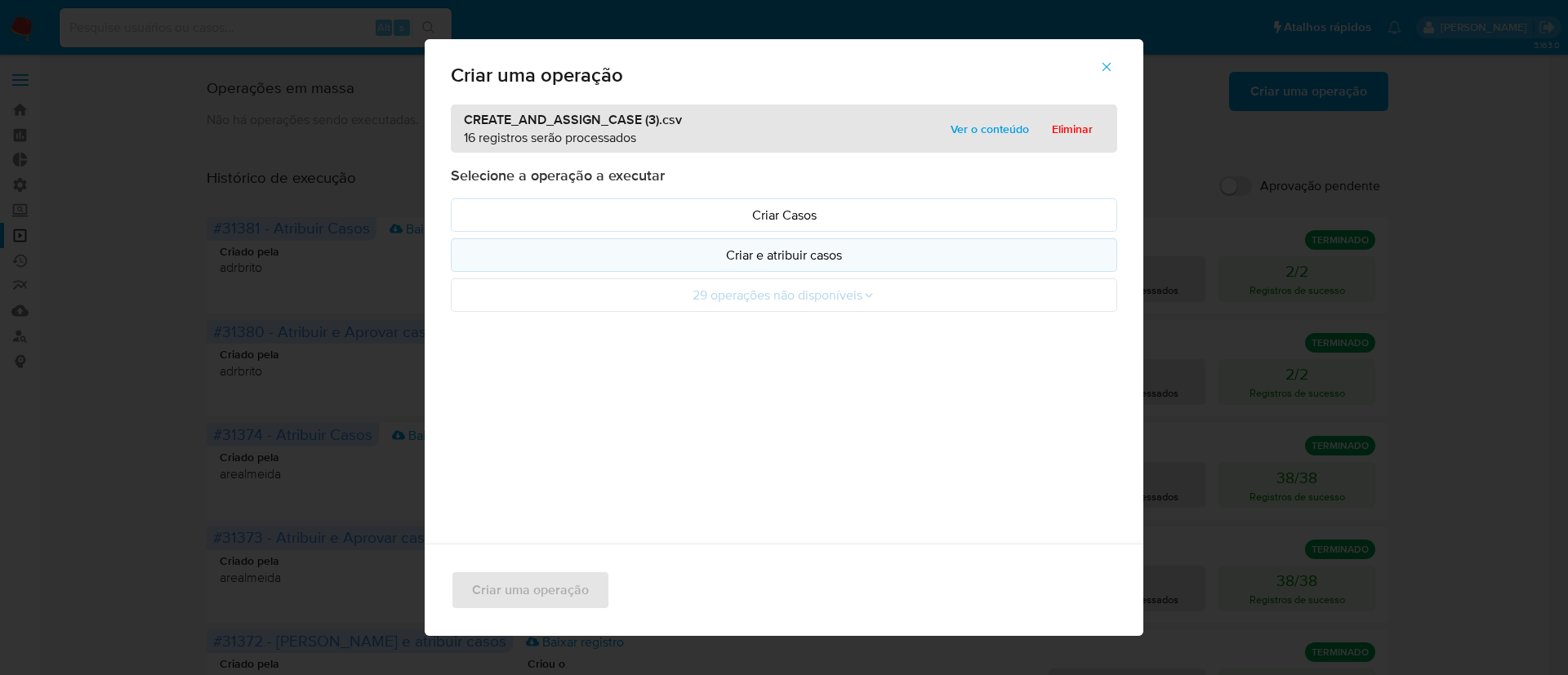
click at [741, 261] on p "Criar e atribuir casos" at bounding box center [784, 255] width 639 height 19
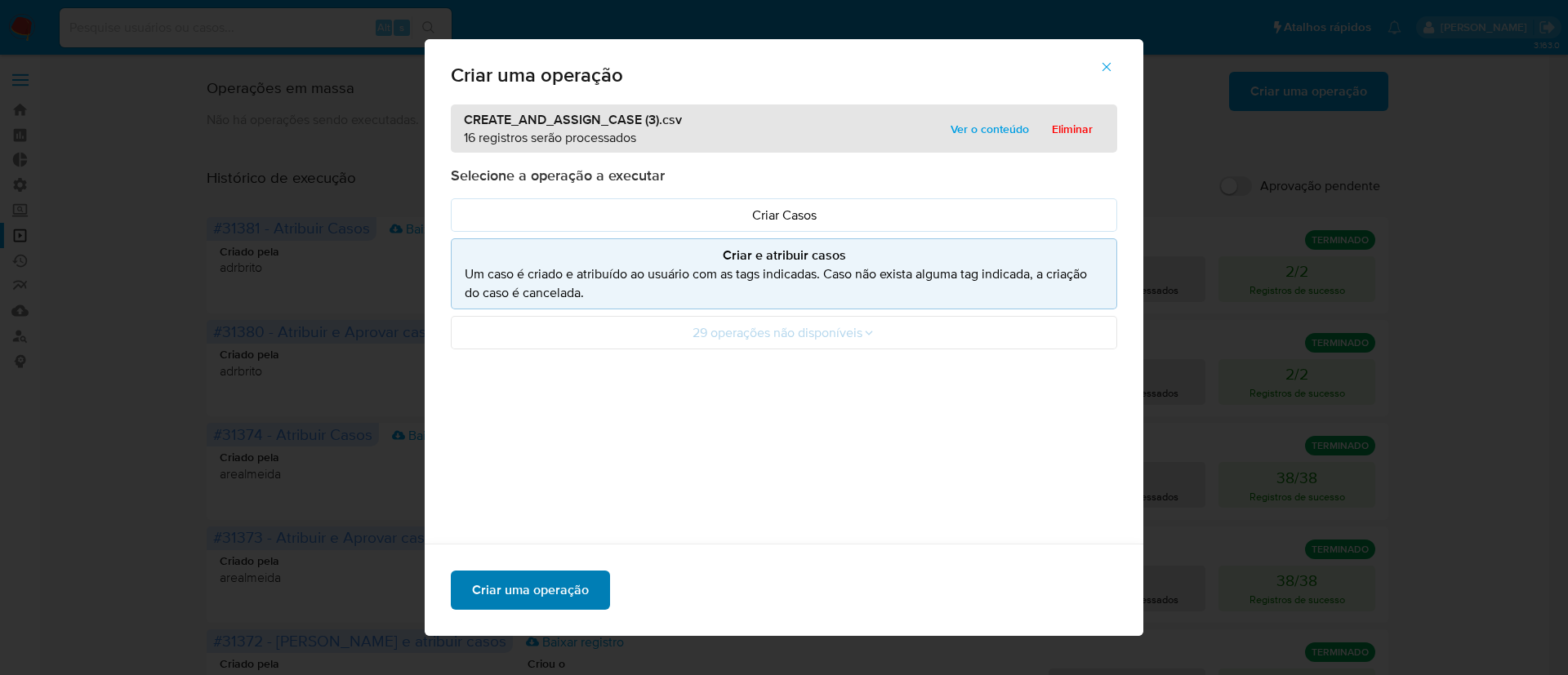
click at [544, 583] on span "Criar uma operação" at bounding box center [530, 590] width 117 height 36
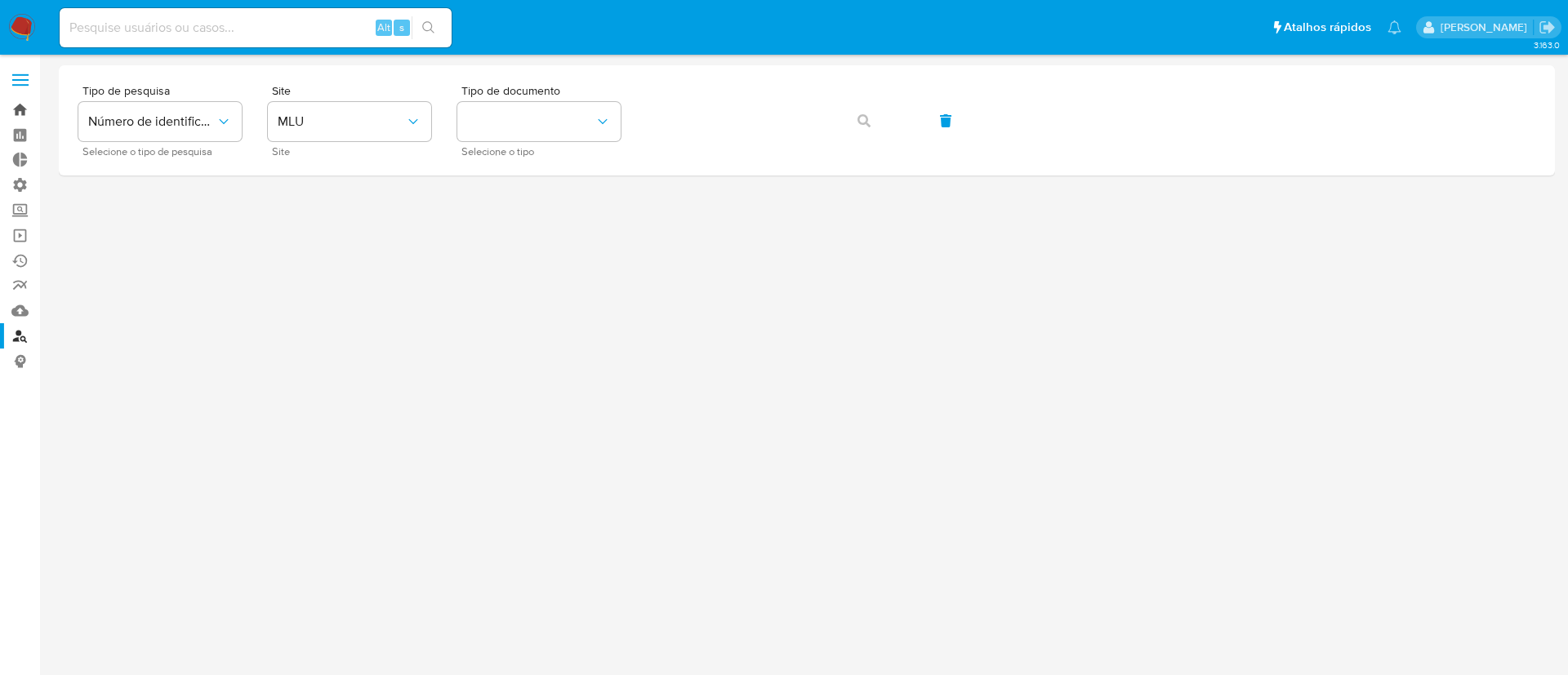
click at [20, 109] on link "Bandeja" at bounding box center [97, 109] width 194 height 25
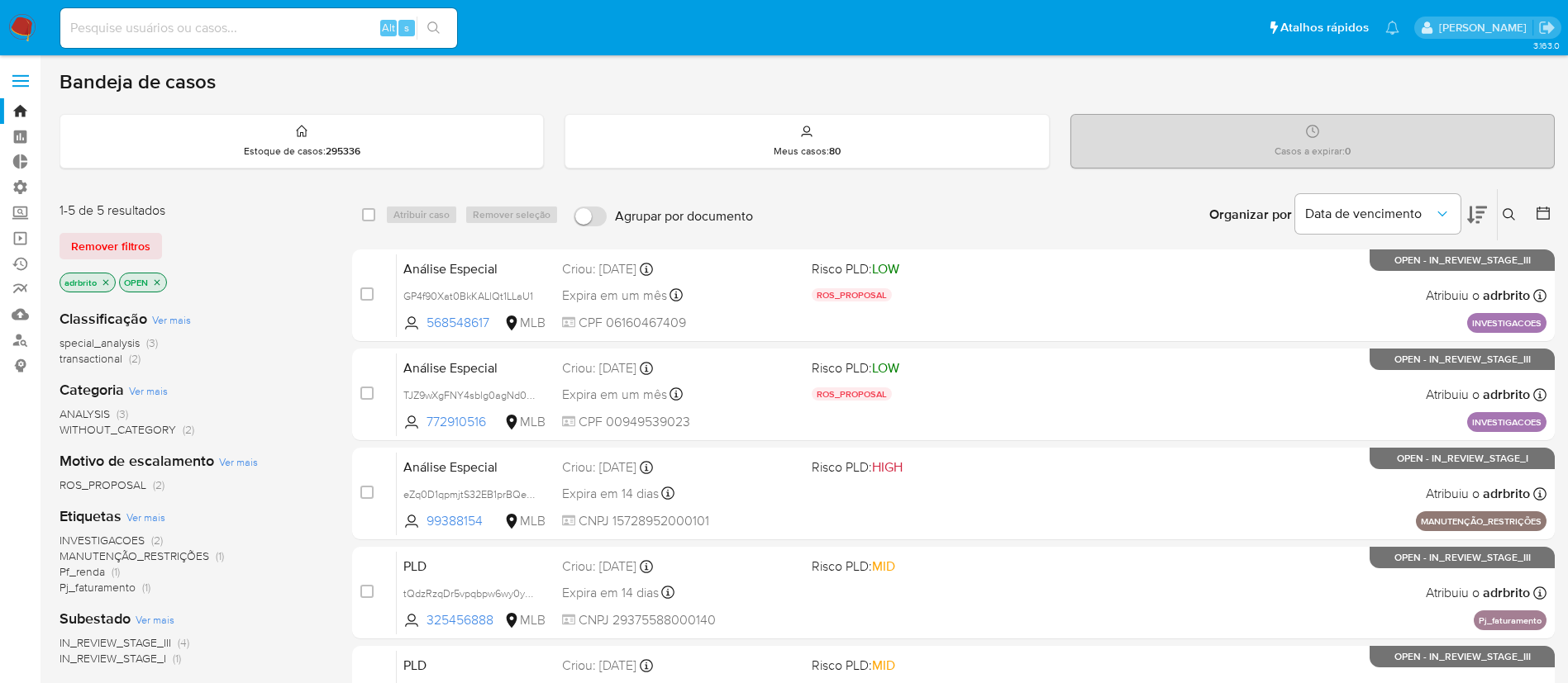
click at [108, 285] on icon "close-filter" at bounding box center [106, 282] width 9 height 9
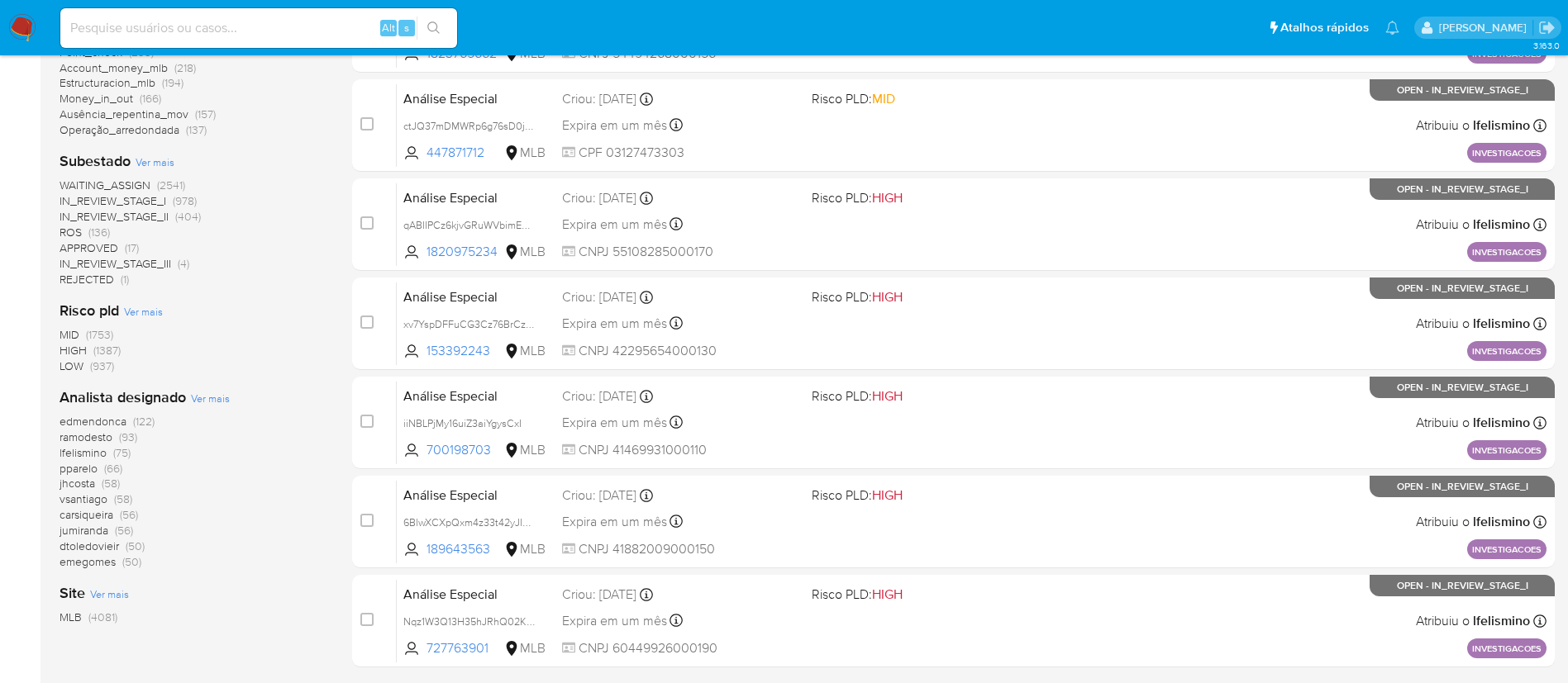
scroll to position [569, 0]
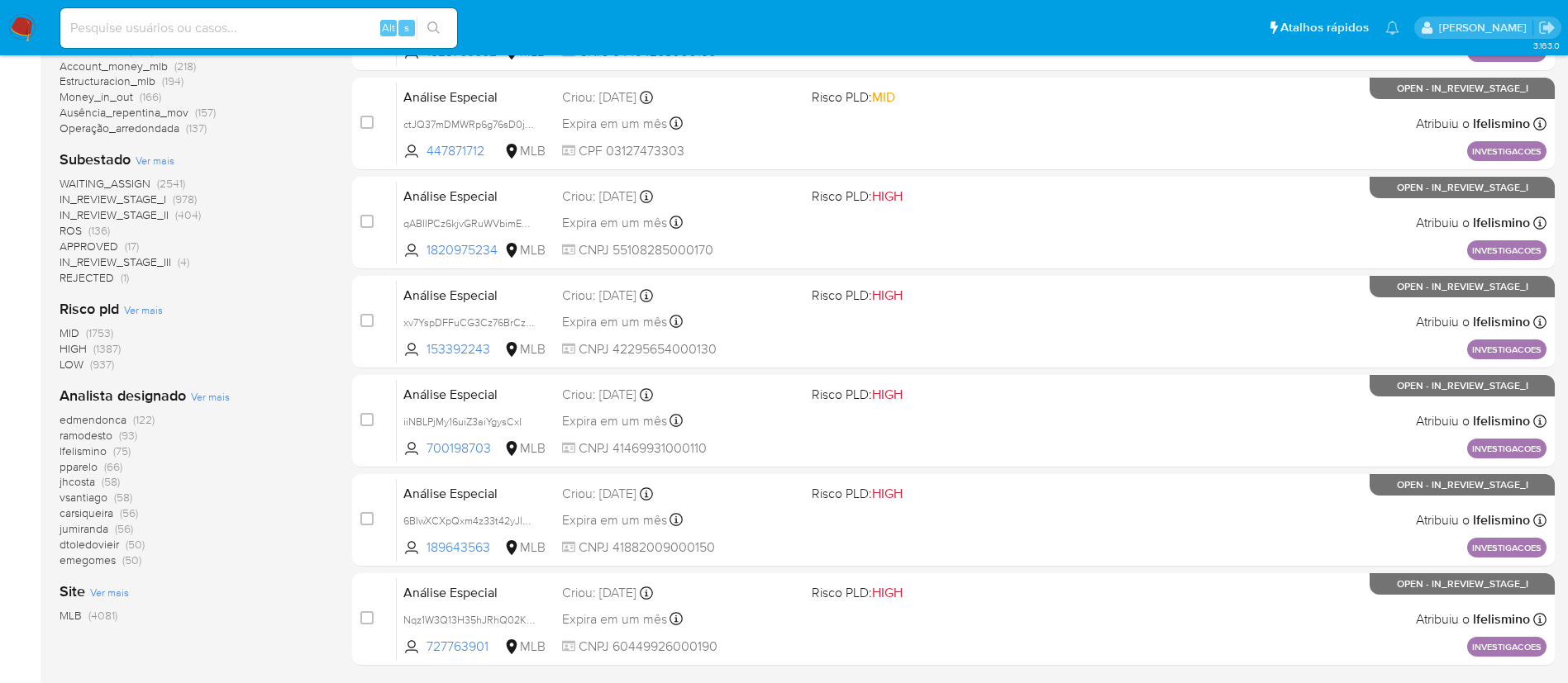
click at [212, 391] on span "Ver mais" at bounding box center [210, 396] width 39 height 15
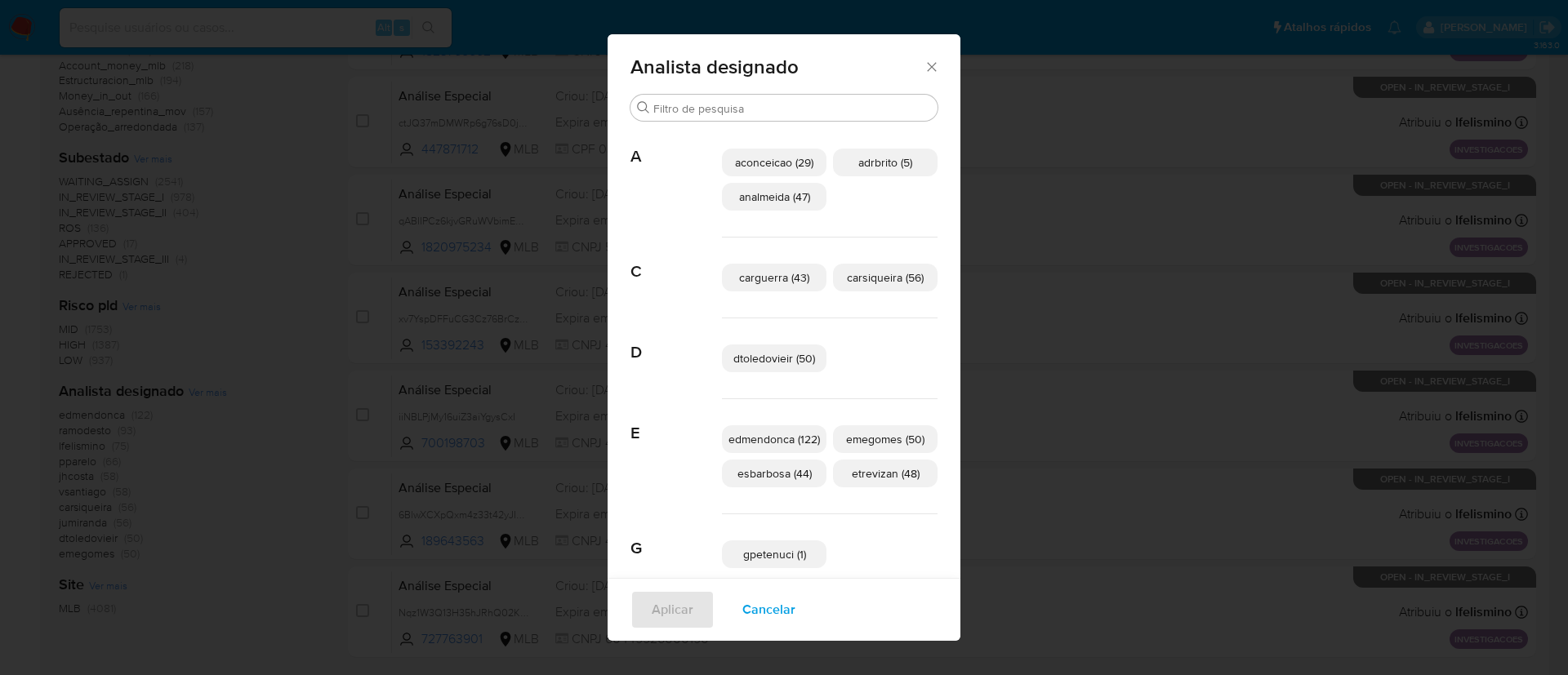
click at [924, 74] on icon "Fechar" at bounding box center [931, 66] width 16 height 16
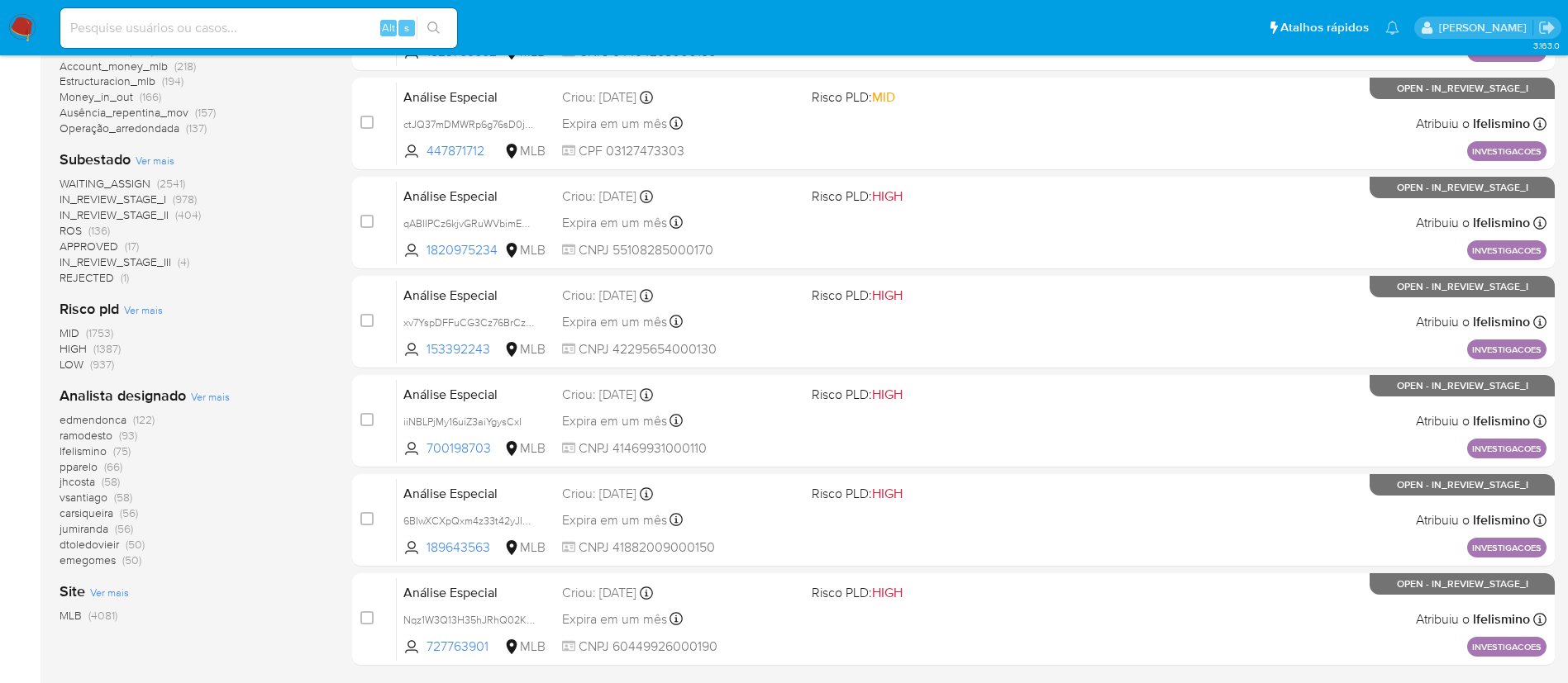
click at [207, 395] on span "Ver mais" at bounding box center [210, 396] width 39 height 15
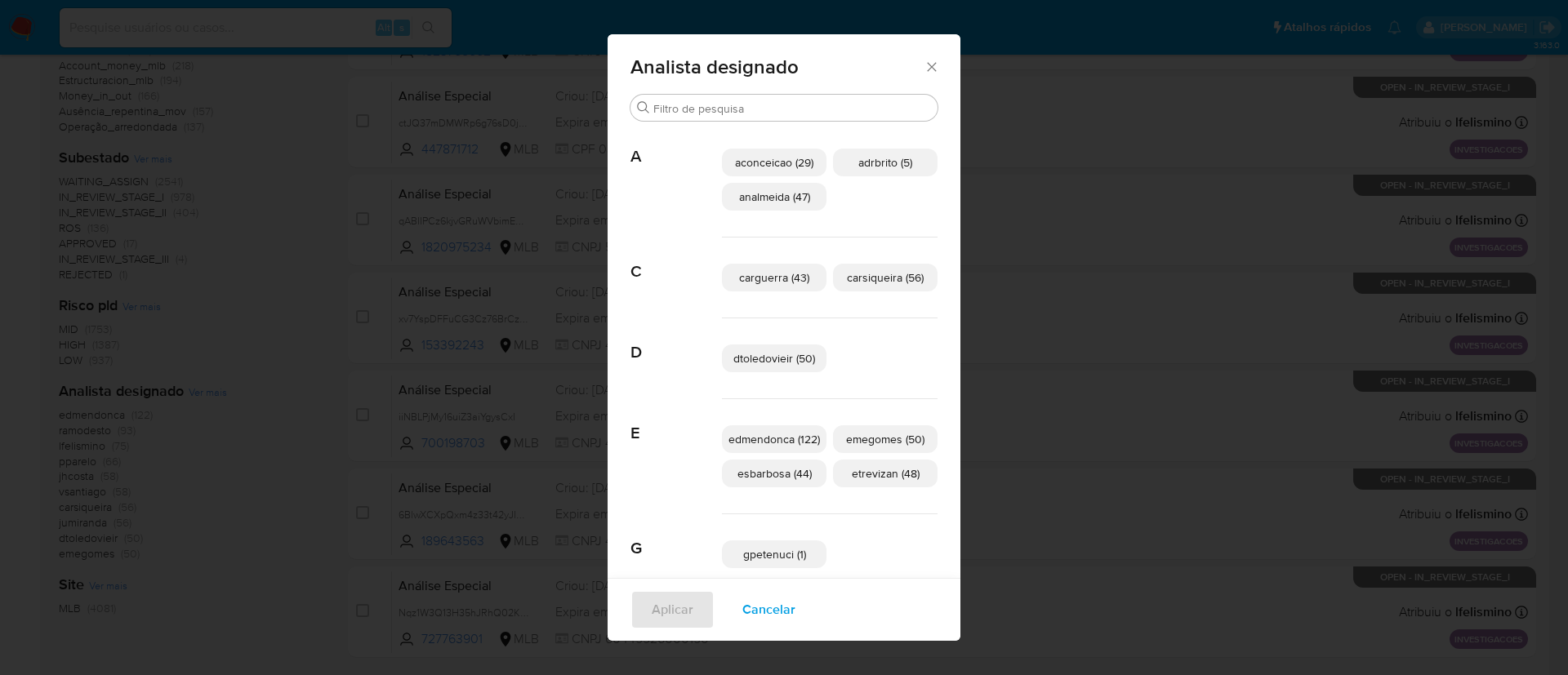
click at [925, 71] on icon "Fechar" at bounding box center [931, 66] width 16 height 16
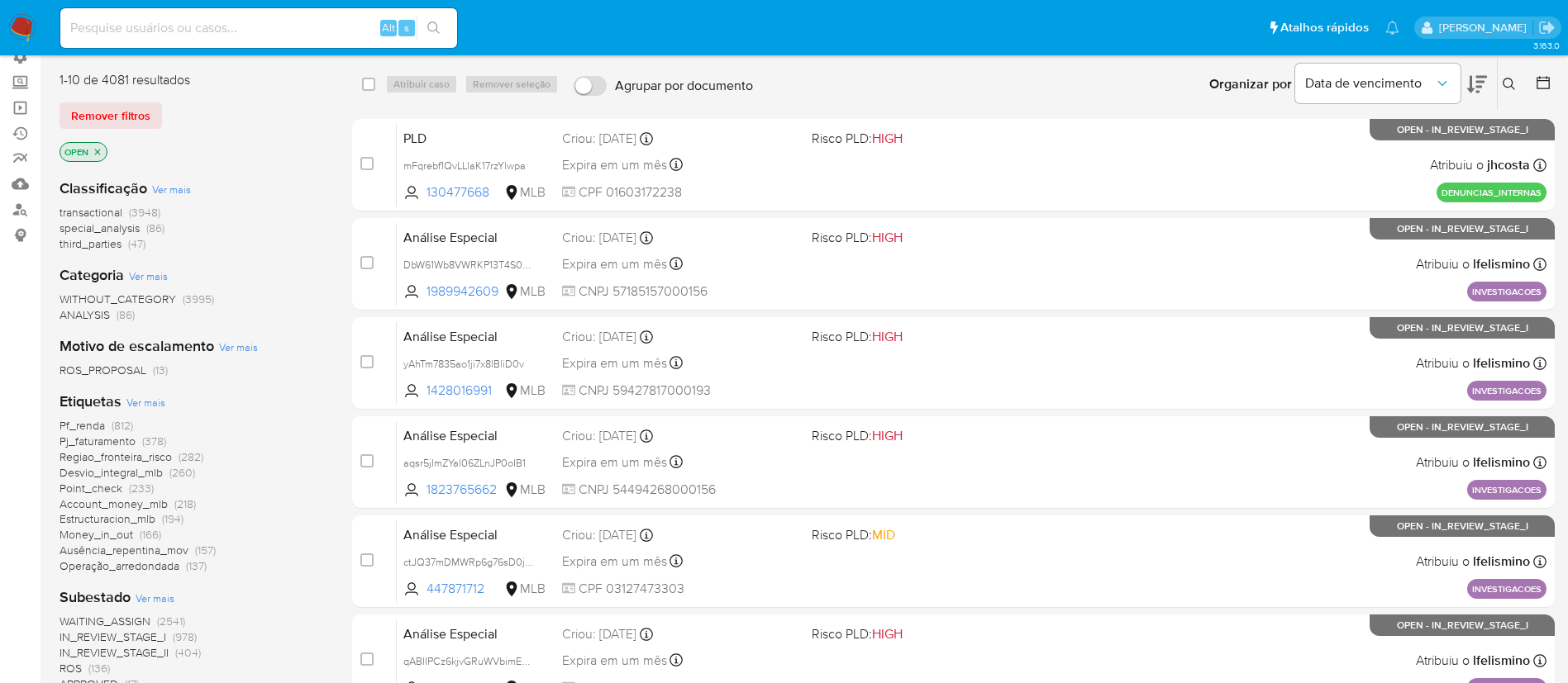
scroll to position [0, 0]
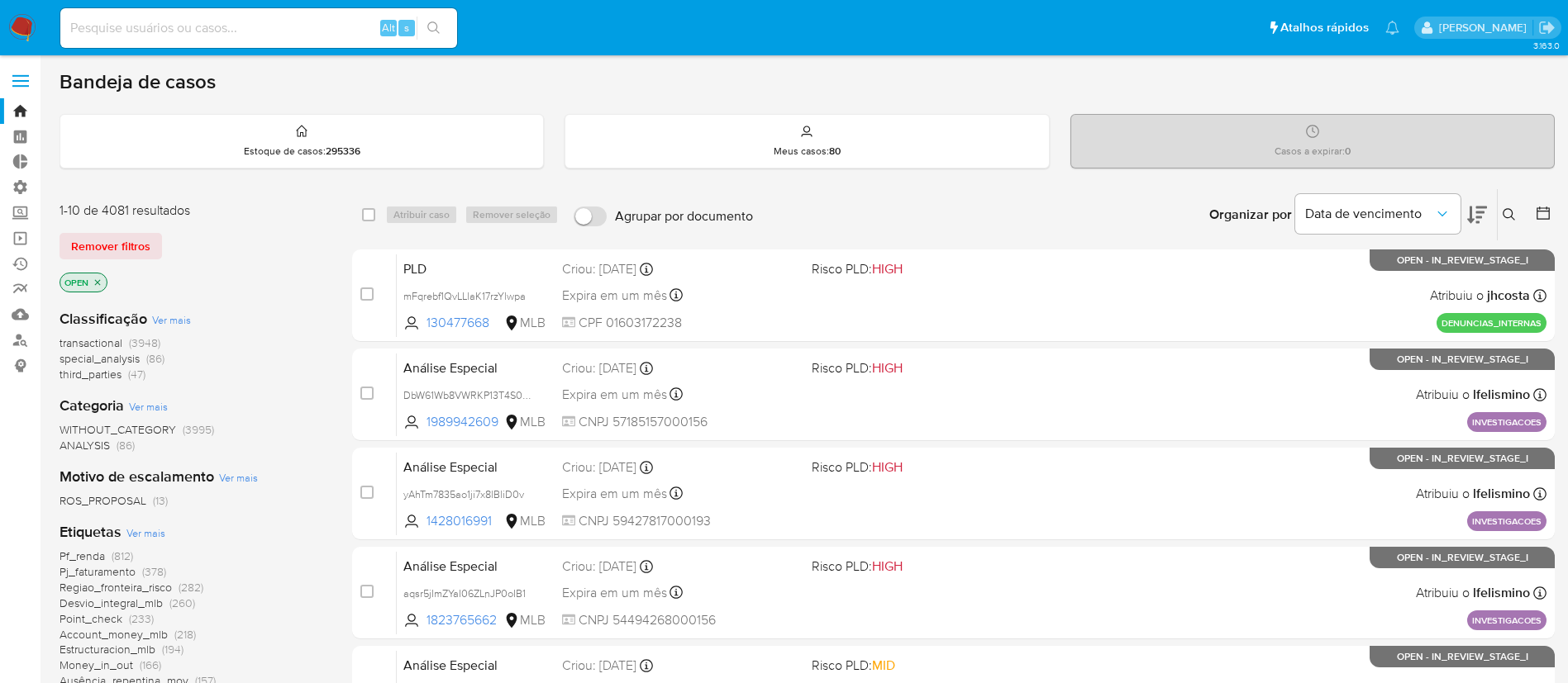
click at [1541, 218] on icon at bounding box center [1542, 213] width 16 height 16
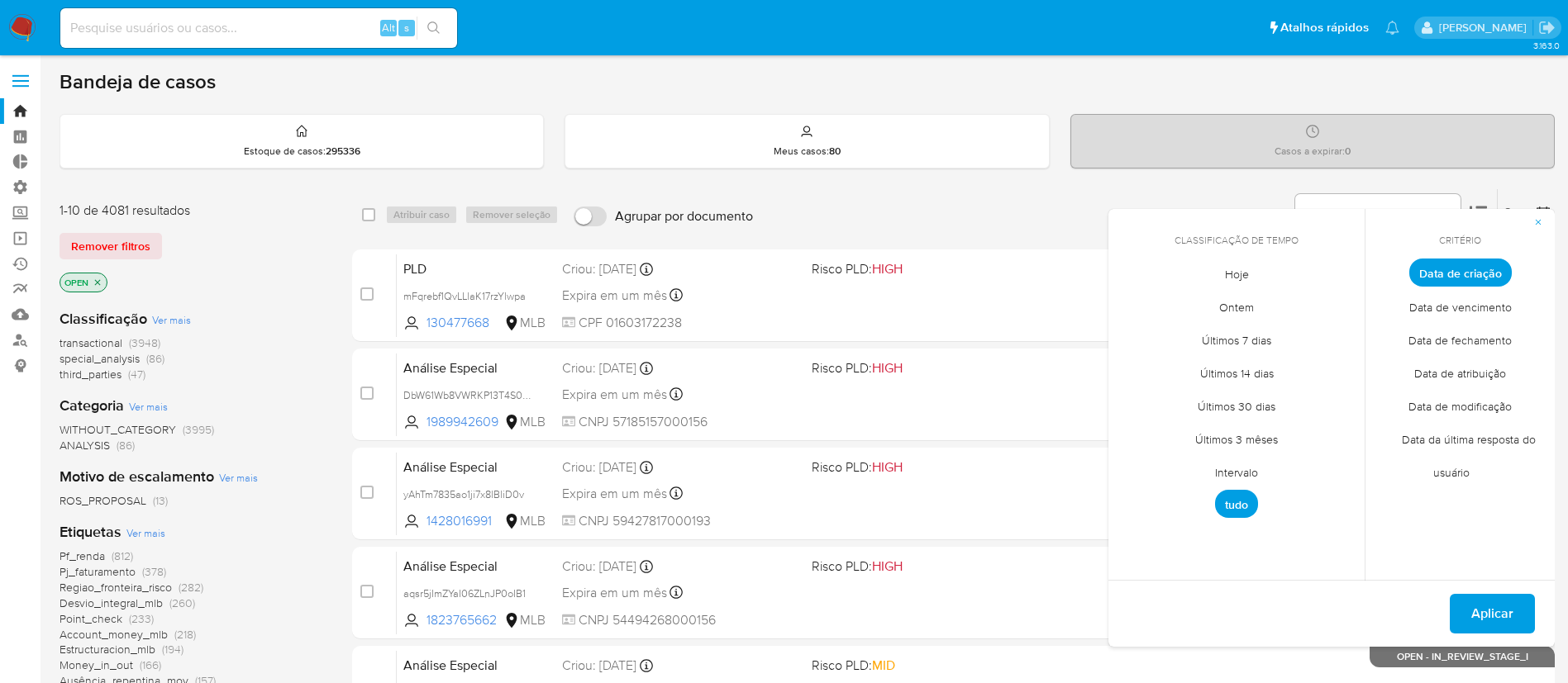
click at [1234, 477] on span "Intervalo" at bounding box center [1236, 472] width 78 height 34
click at [1137, 300] on icon "Mes anterior" at bounding box center [1134, 303] width 20 height 20
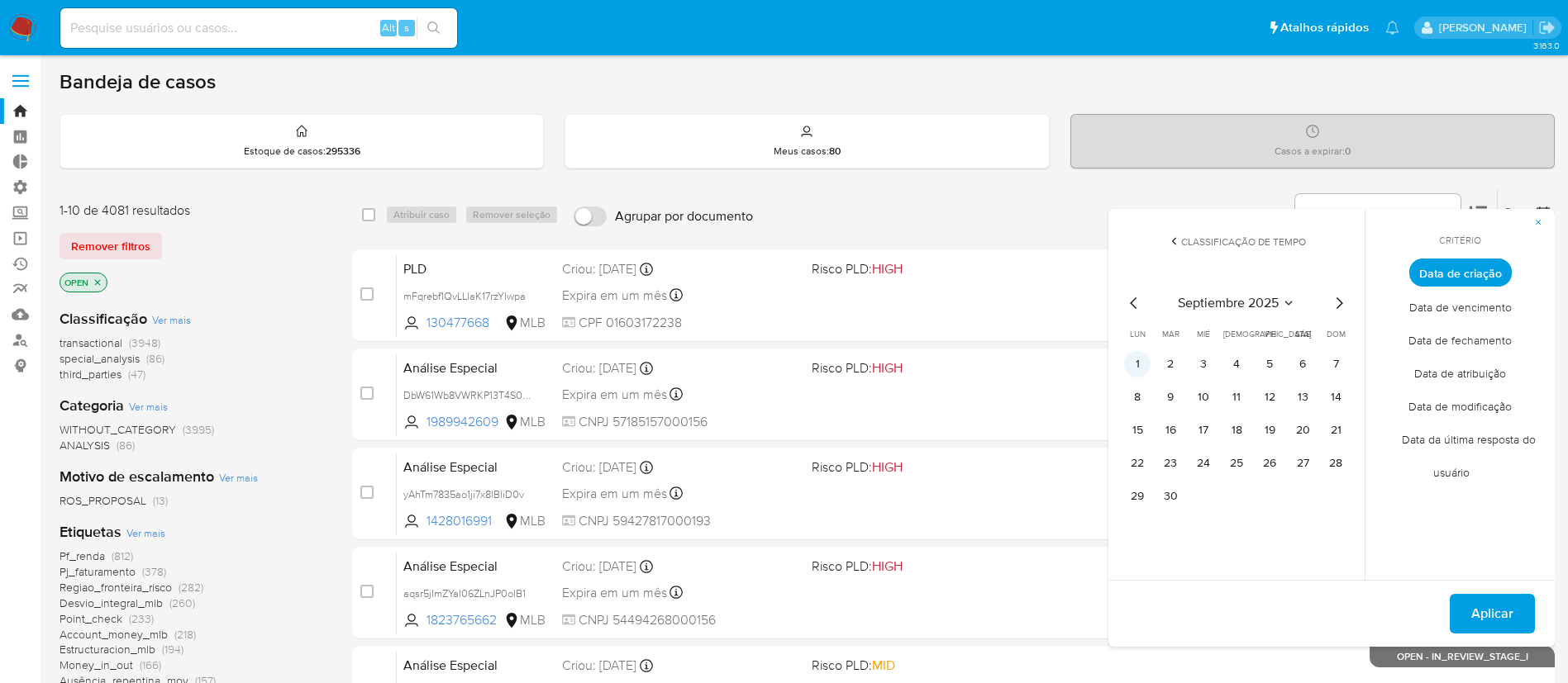
click at [1138, 361] on button "1" at bounding box center [1137, 364] width 26 height 26
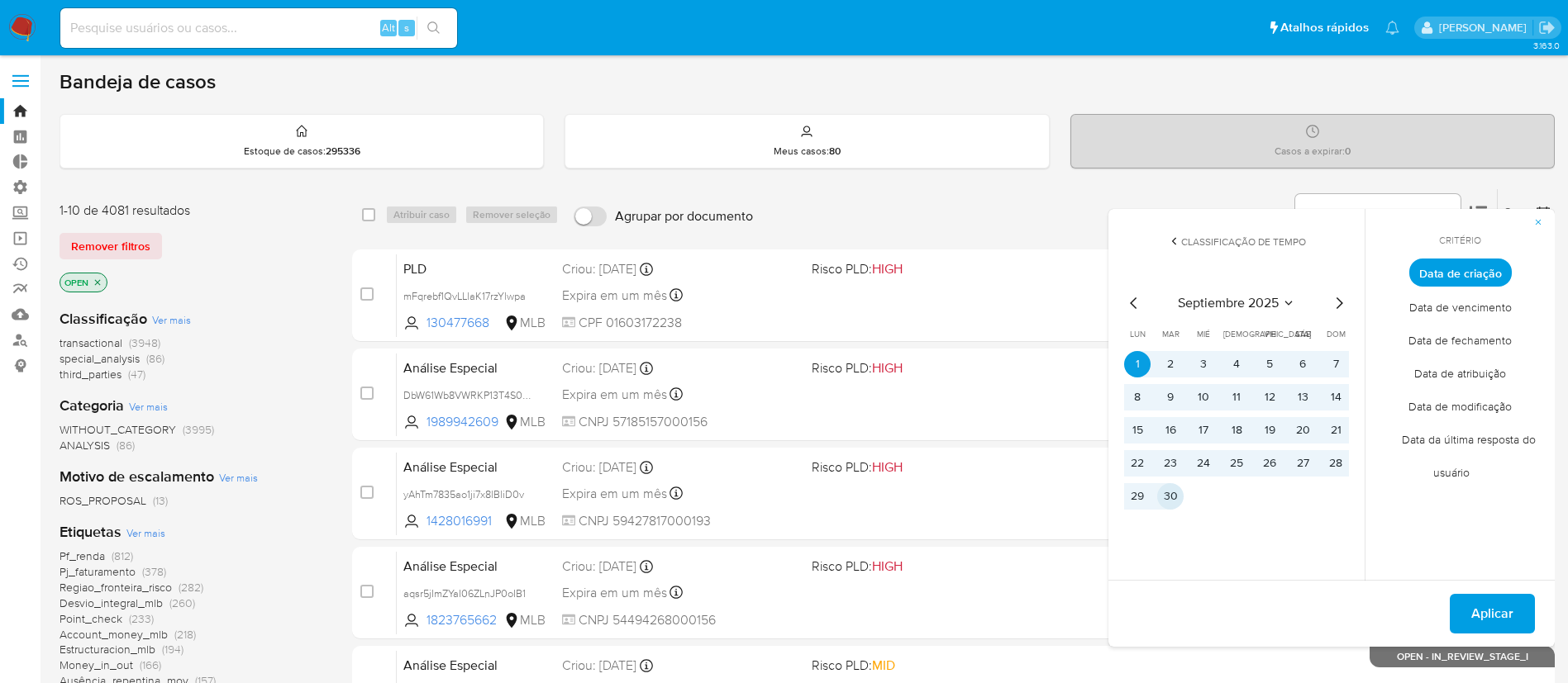
click at [1170, 508] on button "30" at bounding box center [1171, 497] width 26 height 26
click at [1470, 606] on button "Aplicar" at bounding box center [1492, 614] width 85 height 40
